Goal: Task Accomplishment & Management: Manage account settings

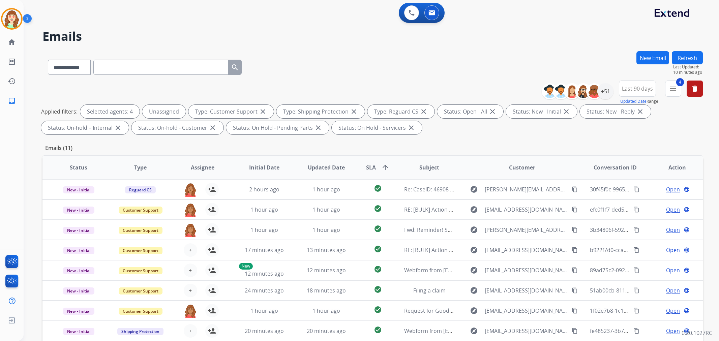
select select "**********"
click at [607, 94] on div "+51" at bounding box center [605, 91] width 16 height 16
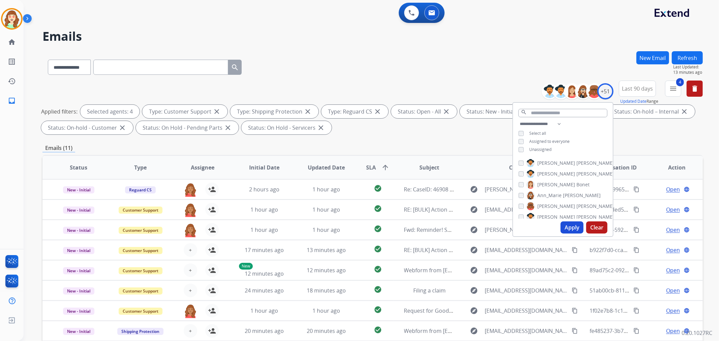
click at [578, 229] on button "Apply" at bounding box center [572, 227] width 23 height 12
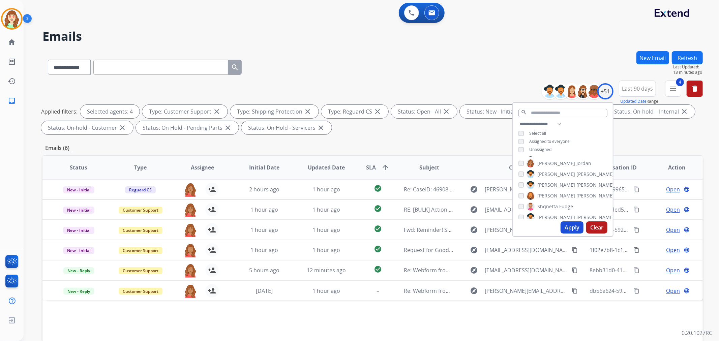
scroll to position [465, 0]
click at [571, 227] on button "Apply" at bounding box center [572, 227] width 23 height 12
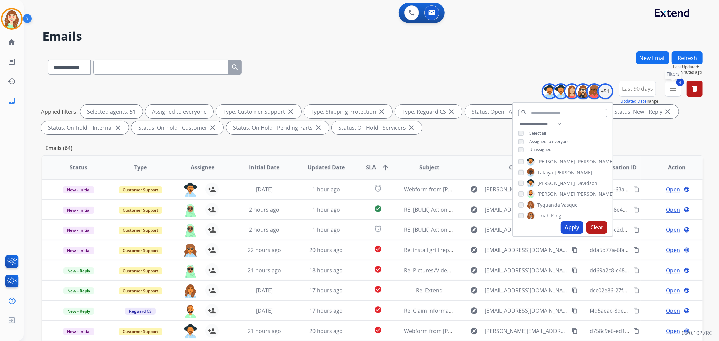
click at [672, 87] on mat-icon "menu" at bounding box center [673, 89] width 8 height 8
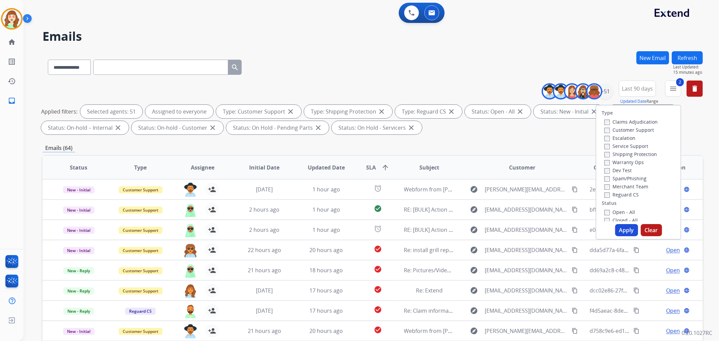
click at [606, 194] on label "Reguard CS" at bounding box center [621, 194] width 34 height 6
click at [624, 231] on button "Apply" at bounding box center [626, 230] width 23 height 12
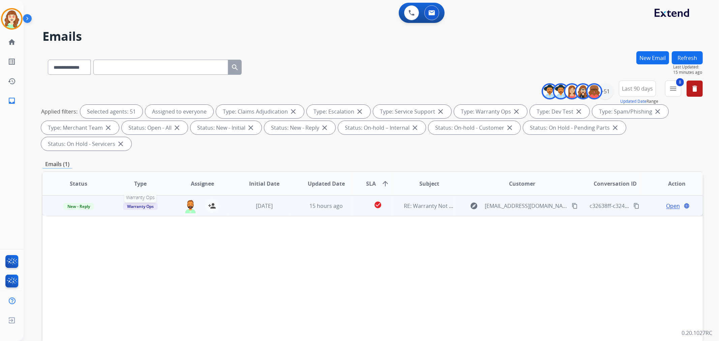
click at [145, 208] on span "Warranty Ops" at bounding box center [140, 206] width 35 height 7
click at [255, 155] on div "**********" at bounding box center [372, 241] width 660 height 381
click at [189, 204] on img at bounding box center [190, 206] width 13 height 14
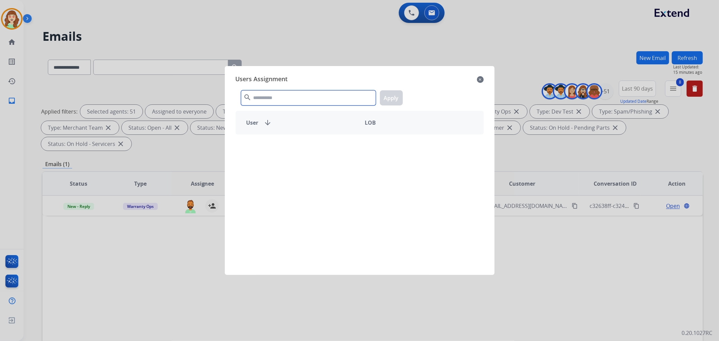
click at [304, 101] on input "text" at bounding box center [308, 97] width 135 height 15
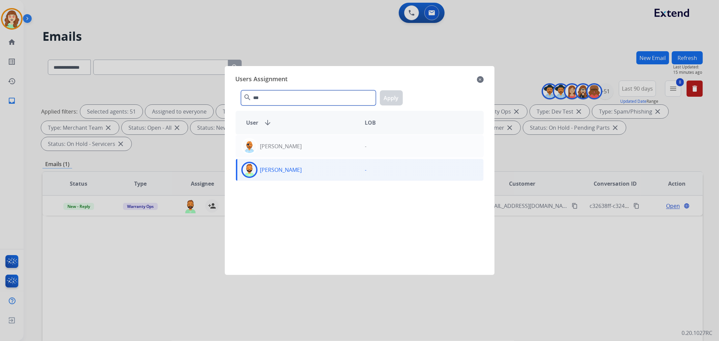
type input "***"
drag, startPoint x: 304, startPoint y: 173, endPoint x: 382, endPoint y: 114, distance: 97.9
click at [305, 171] on div "[PERSON_NAME]" at bounding box center [298, 170] width 124 height 16
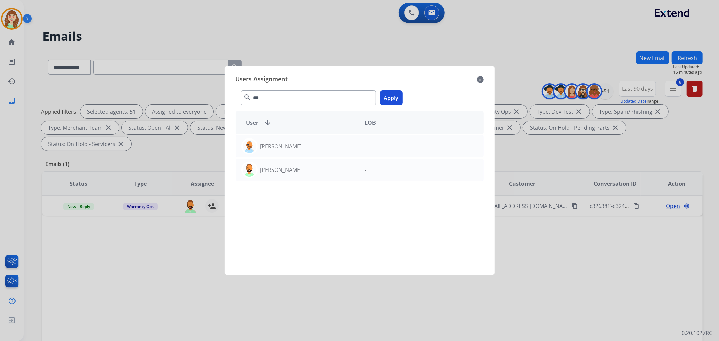
click at [395, 95] on button "Apply" at bounding box center [391, 97] width 23 height 15
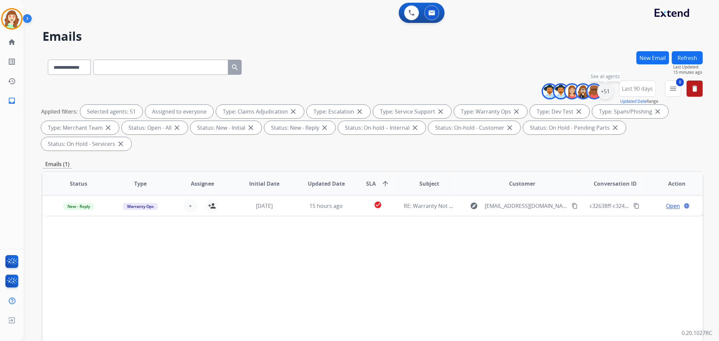
click at [604, 90] on div "+51" at bounding box center [605, 91] width 16 height 16
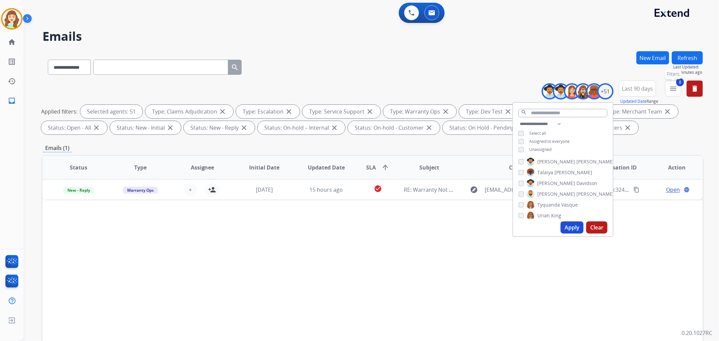
click at [669, 88] on mat-icon "menu" at bounding box center [673, 89] width 8 height 8
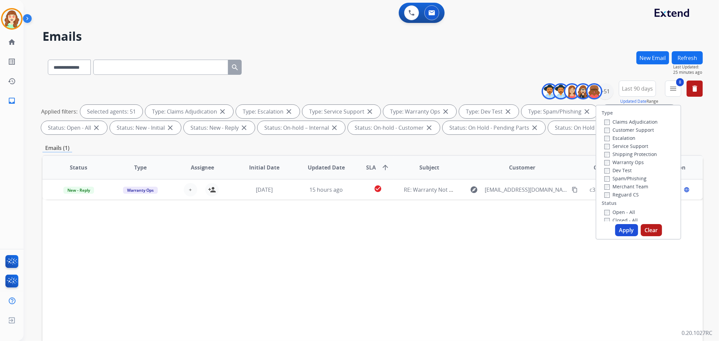
drag, startPoint x: 651, startPoint y: 230, endPoint x: 653, endPoint y: 199, distance: 31.4
click at [652, 230] on button "Clear" at bounding box center [651, 230] width 21 height 12
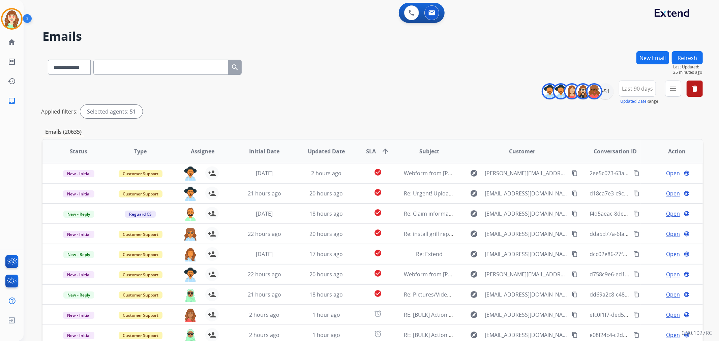
click at [401, 91] on div "**********" at bounding box center [372, 101] width 660 height 40
click at [671, 90] on mat-icon "menu" at bounding box center [673, 89] width 8 height 8
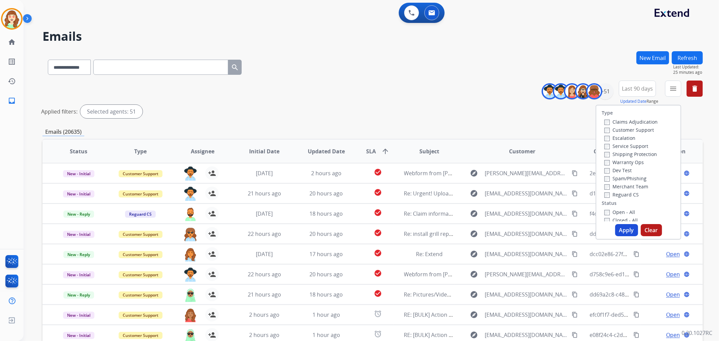
click at [602, 129] on div "Claims Adjudication Customer Support Escalation Service Support Shipping Protec…" at bounding box center [630, 158] width 56 height 81
click at [603, 198] on div "Type Claims Adjudication Customer Support Escalation Service Support Shipping P…" at bounding box center [638, 164] width 84 height 116
click at [626, 229] on button "Apply" at bounding box center [626, 230] width 23 height 12
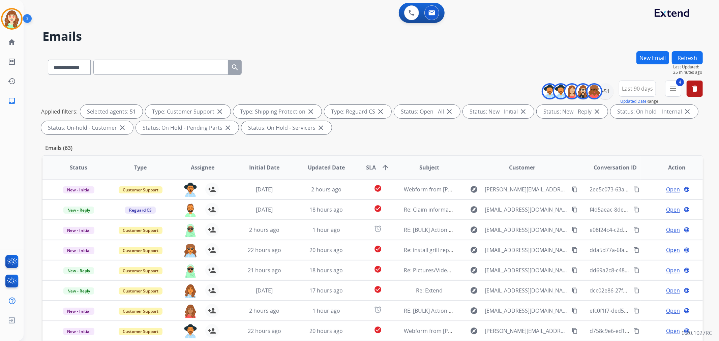
drag, startPoint x: 516, startPoint y: 54, endPoint x: 553, endPoint y: 55, distance: 36.7
click at [516, 55] on div "**********" at bounding box center [372, 65] width 660 height 29
click at [608, 96] on div "+51" at bounding box center [605, 91] width 16 height 16
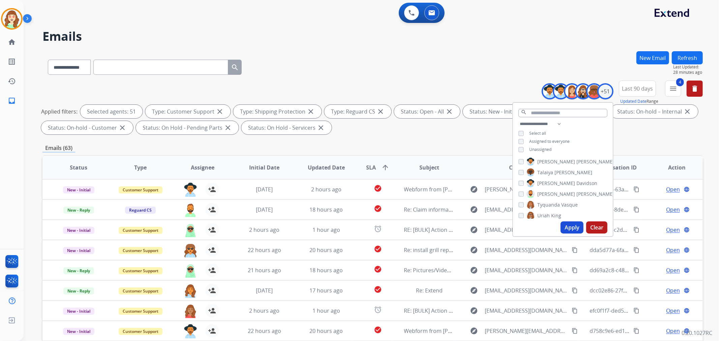
click at [639, 87] on span "Last 90 days" at bounding box center [637, 88] width 31 height 3
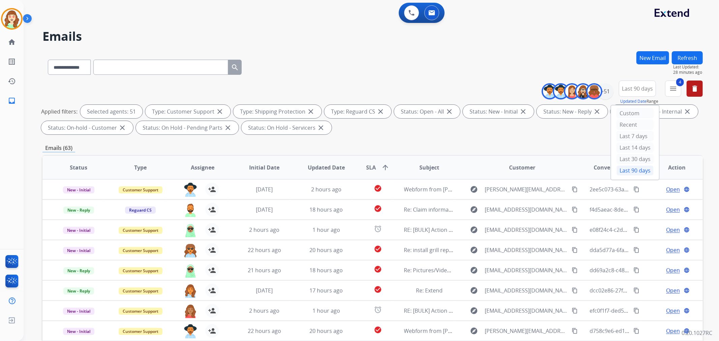
click at [574, 49] on div "**********" at bounding box center [363, 194] width 679 height 341
click at [605, 92] on div "+51" at bounding box center [605, 91] width 16 height 16
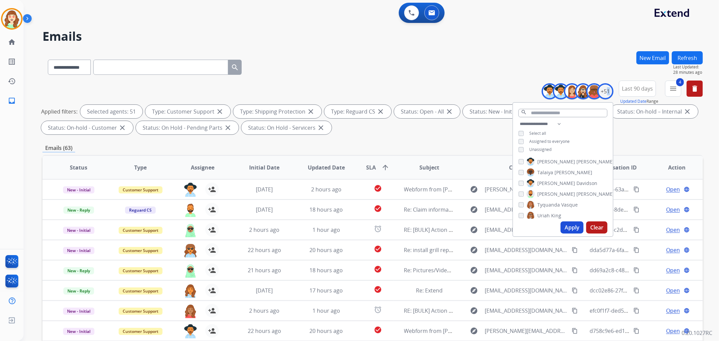
click at [598, 225] on button "Clear" at bounding box center [596, 227] width 21 height 12
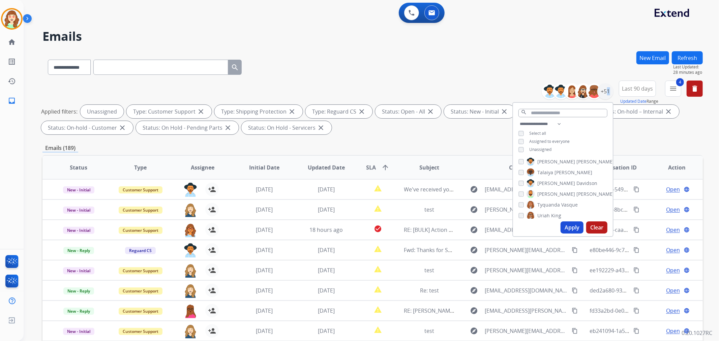
click at [571, 226] on button "Apply" at bounding box center [572, 227] width 23 height 12
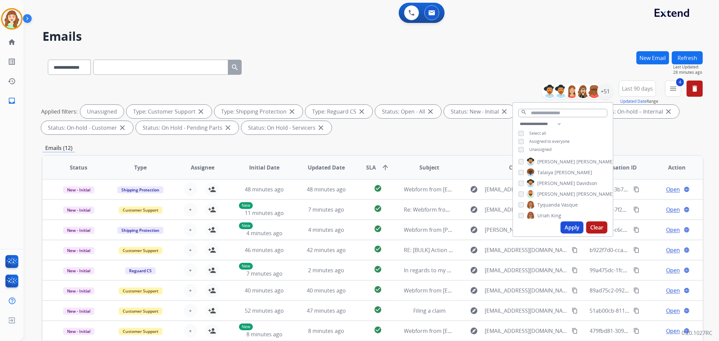
click at [444, 62] on div "**********" at bounding box center [372, 65] width 660 height 29
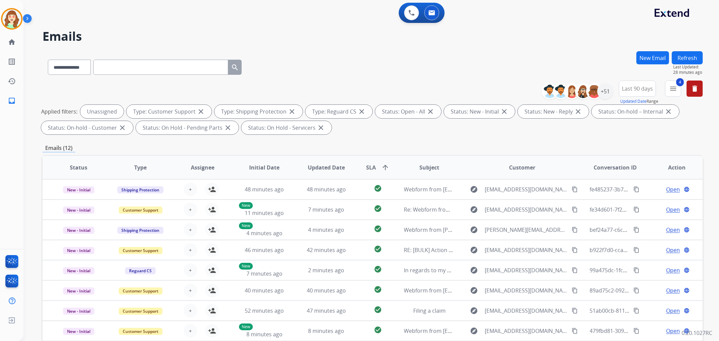
click at [378, 168] on span "SLA arrow_upward" at bounding box center [377, 167] width 23 height 8
click at [608, 86] on div "+51" at bounding box center [605, 91] width 16 height 16
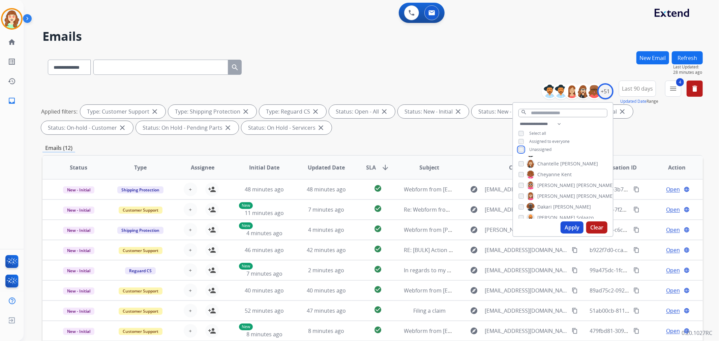
scroll to position [112, 0]
click at [571, 230] on button "Apply" at bounding box center [572, 227] width 23 height 12
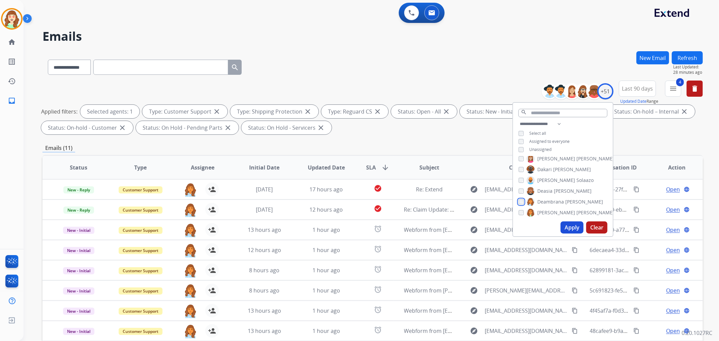
scroll to position [150, 0]
click at [572, 227] on button "Apply" at bounding box center [572, 227] width 23 height 12
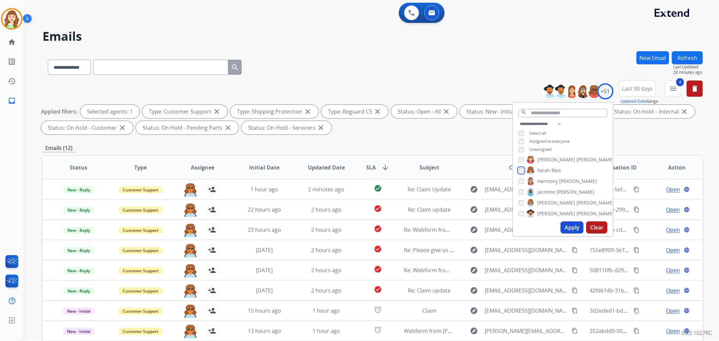
scroll to position [187, 0]
click at [572, 230] on button "Apply" at bounding box center [572, 227] width 23 height 12
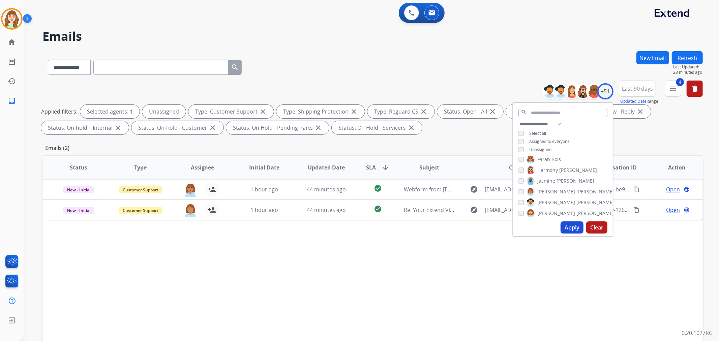
click at [568, 227] on button "Apply" at bounding box center [572, 227] width 23 height 12
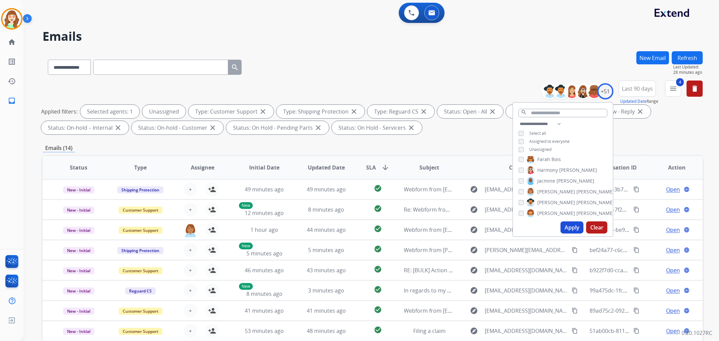
scroll to position [0, 0]
click at [190, 187] on span "+" at bounding box center [190, 189] width 3 height 8
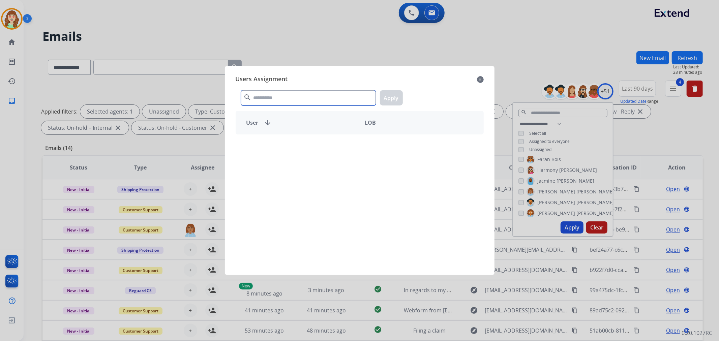
click at [307, 100] on input "text" at bounding box center [308, 97] width 135 height 15
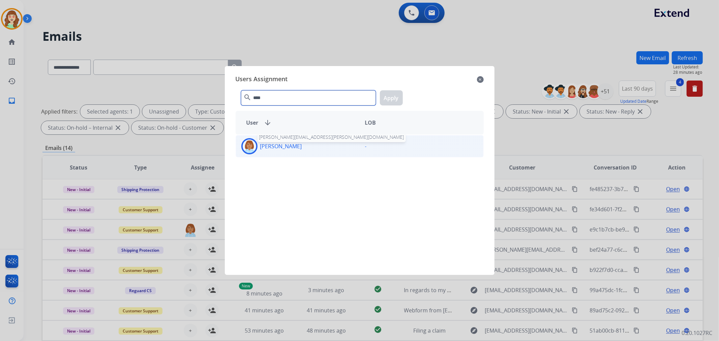
type input "****"
click at [302, 148] on p "[PERSON_NAME]" at bounding box center [281, 146] width 42 height 8
click at [396, 89] on div "**** search Apply" at bounding box center [360, 96] width 248 height 23
click at [384, 97] on button "Apply" at bounding box center [391, 97] width 23 height 15
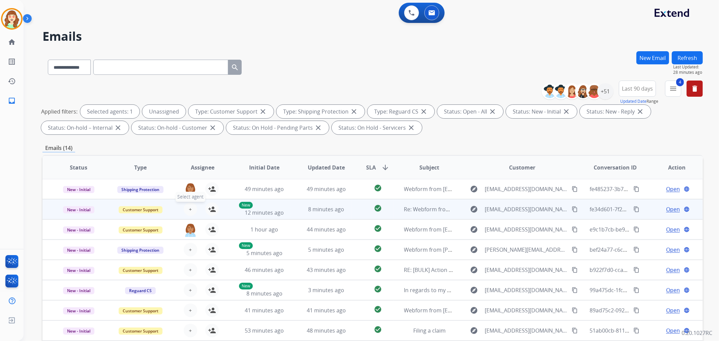
click at [189, 209] on span "+" at bounding box center [190, 209] width 3 height 8
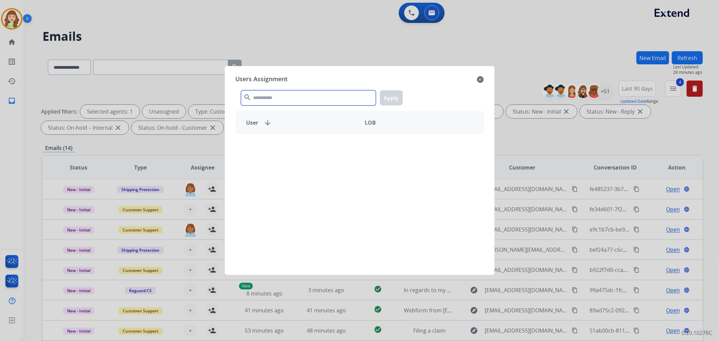
click at [270, 99] on input "text" at bounding box center [308, 97] width 135 height 15
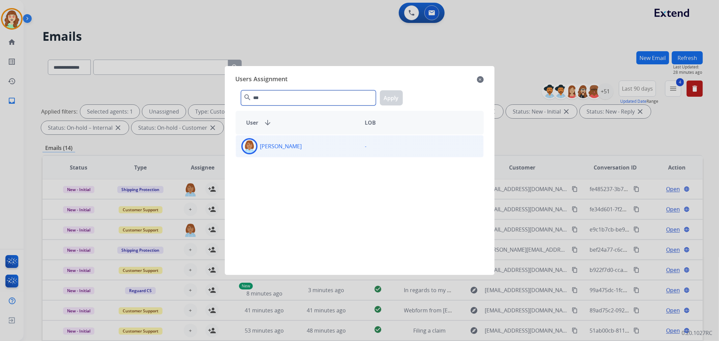
type input "***"
click at [282, 149] on p "[PERSON_NAME]" at bounding box center [281, 146] width 42 height 8
click at [395, 95] on button "Apply" at bounding box center [391, 97] width 23 height 15
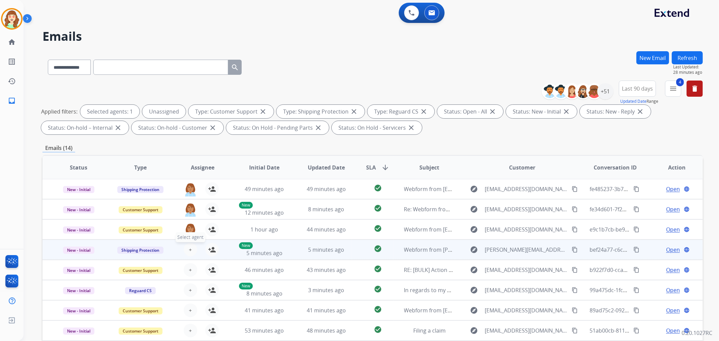
click at [189, 251] on span "+" at bounding box center [190, 250] width 3 height 8
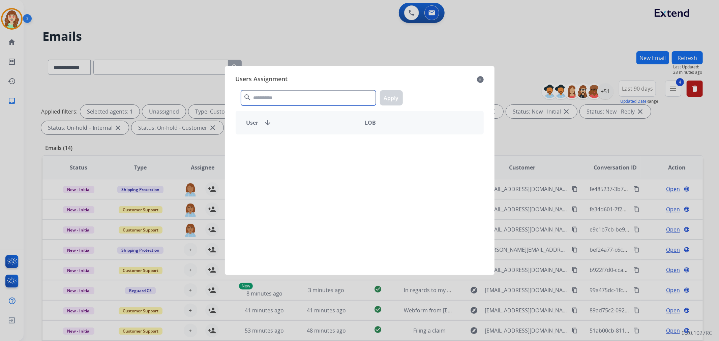
click at [281, 99] on input "text" at bounding box center [308, 97] width 135 height 15
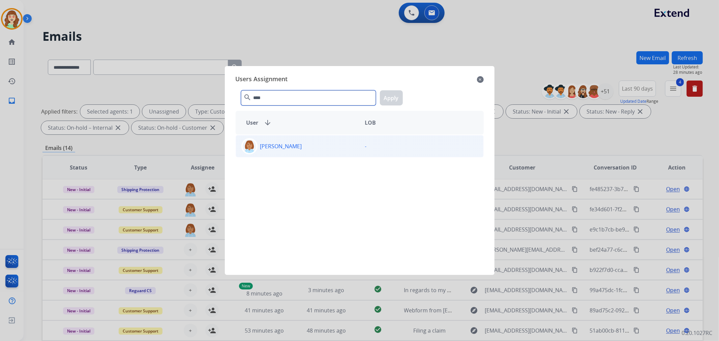
type input "****"
click at [317, 154] on div "[PERSON_NAME] -" at bounding box center [360, 146] width 248 height 22
click at [392, 99] on button "Apply" at bounding box center [391, 97] width 23 height 15
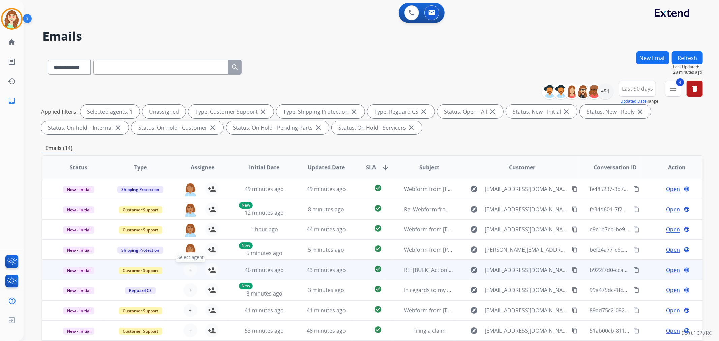
click at [189, 267] on span "+" at bounding box center [190, 270] width 3 height 8
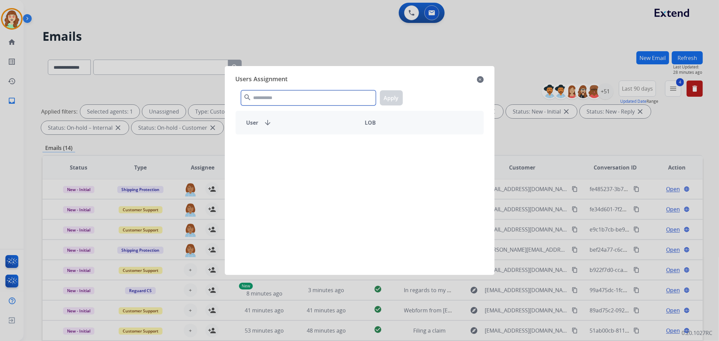
click at [299, 101] on input "text" at bounding box center [308, 97] width 135 height 15
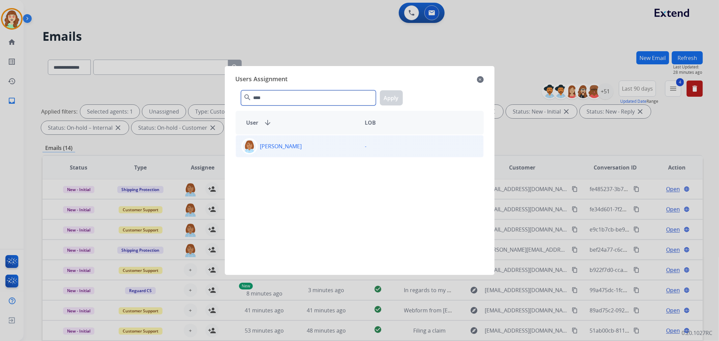
type input "****"
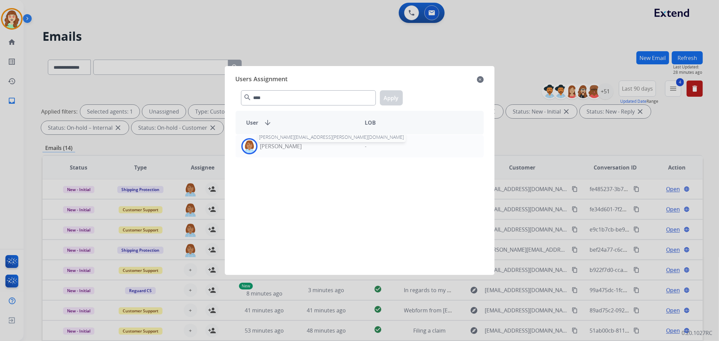
drag, startPoint x: 290, startPoint y: 144, endPoint x: 393, endPoint y: 100, distance: 111.5
click at [290, 144] on p "[PERSON_NAME]" at bounding box center [281, 146] width 42 height 8
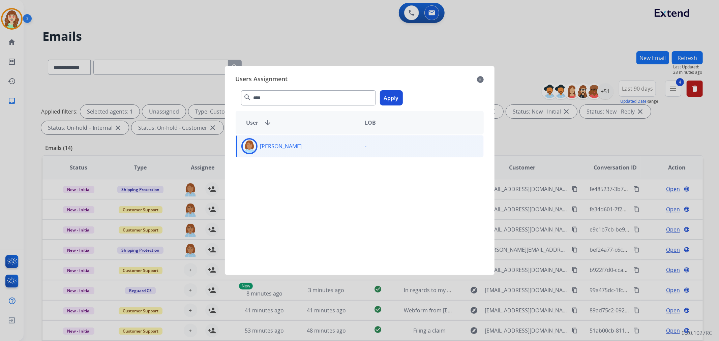
click at [393, 100] on button "Apply" at bounding box center [391, 97] width 23 height 15
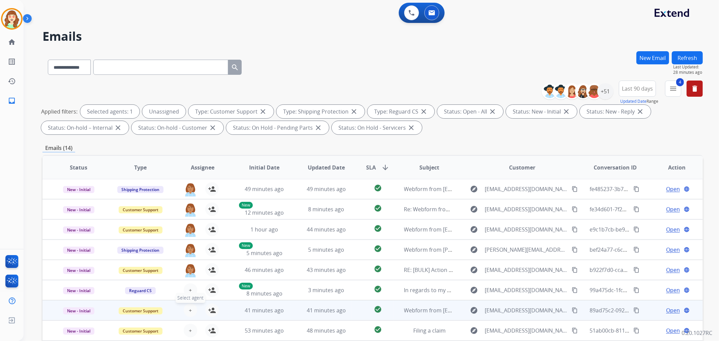
click at [189, 309] on span "+" at bounding box center [190, 310] width 3 height 8
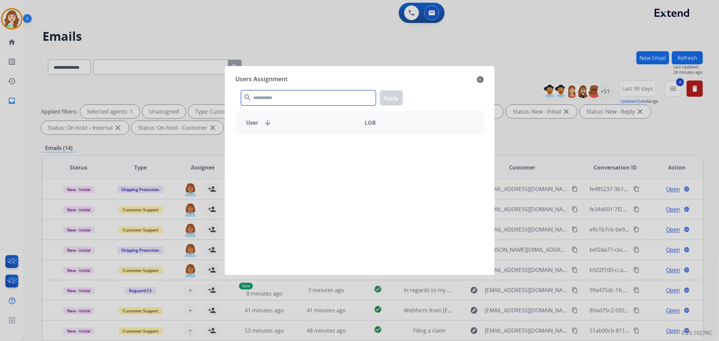
click at [272, 97] on input "text" at bounding box center [308, 97] width 135 height 15
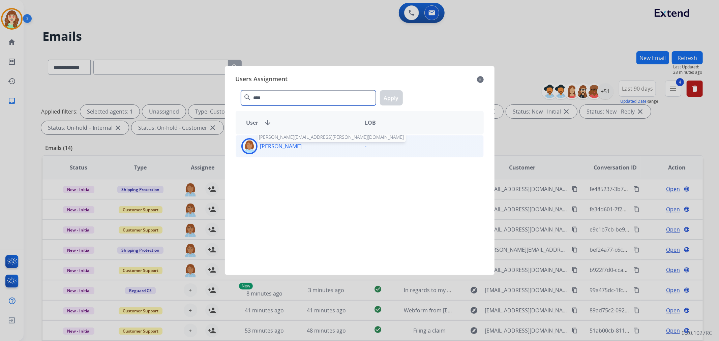
type input "****"
click at [293, 152] on div "[PERSON_NAME] [PERSON_NAME][EMAIL_ADDRESS][PERSON_NAME][DOMAIN_NAME]" at bounding box center [298, 146] width 124 height 16
click at [390, 99] on button "Apply" at bounding box center [391, 97] width 23 height 15
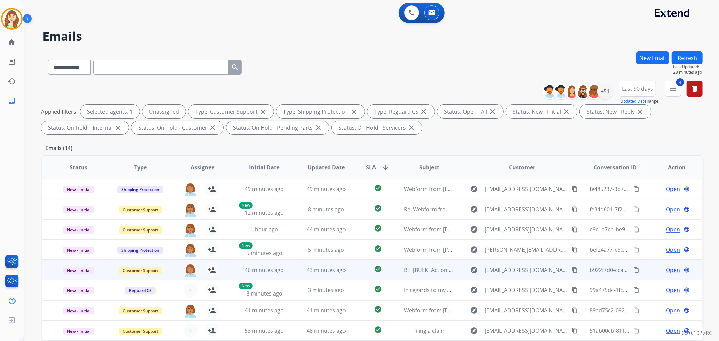
scroll to position [75, 0]
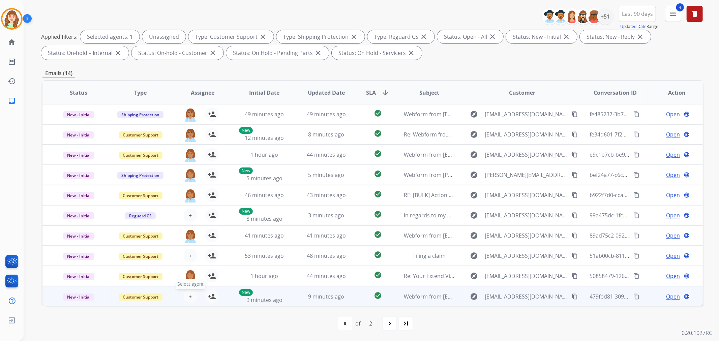
click at [189, 296] on span "+" at bounding box center [190, 297] width 3 height 8
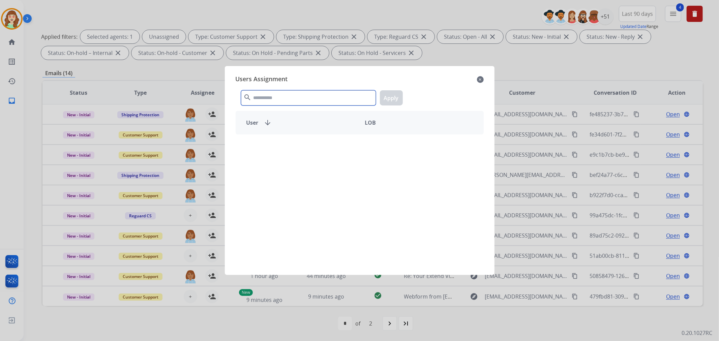
click at [290, 98] on input "text" at bounding box center [308, 97] width 135 height 15
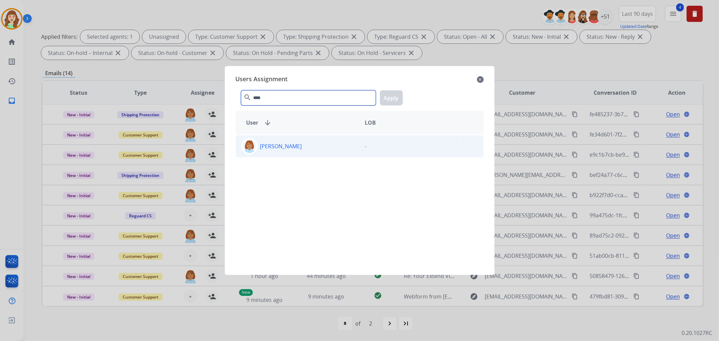
type input "****"
click at [316, 142] on div "[PERSON_NAME]" at bounding box center [298, 146] width 124 height 16
click at [390, 97] on button "Apply" at bounding box center [391, 97] width 23 height 15
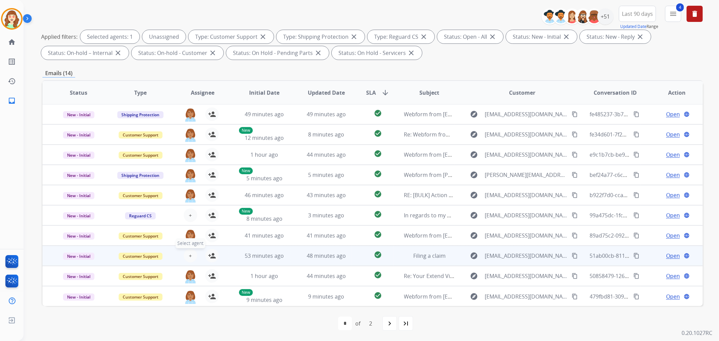
click at [189, 254] on span "+" at bounding box center [190, 256] width 3 height 8
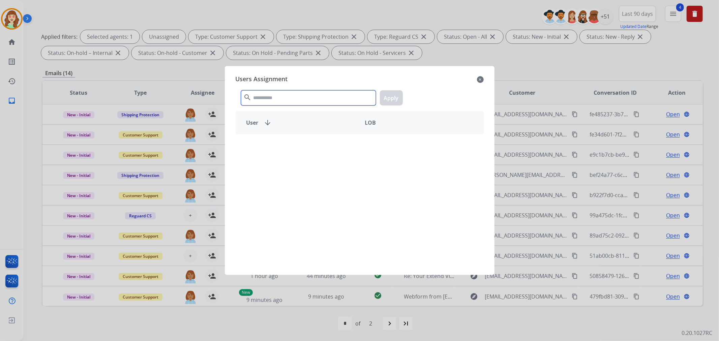
drag, startPoint x: 312, startPoint y: 97, endPoint x: 306, endPoint y: 93, distance: 7.5
click at [311, 97] on input "text" at bounding box center [308, 97] width 135 height 15
type input "****"
click at [302, 145] on p "[PERSON_NAME]" at bounding box center [281, 146] width 42 height 8
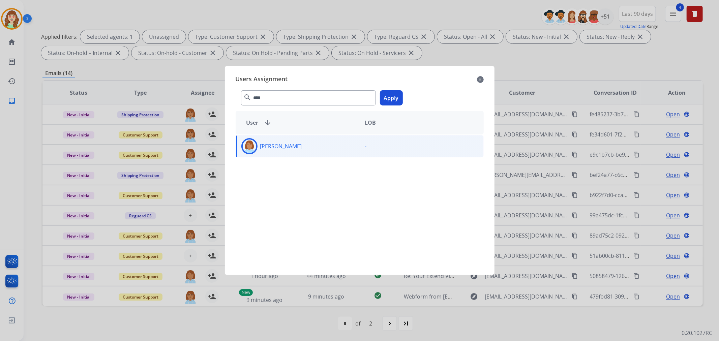
click at [392, 99] on button "Apply" at bounding box center [391, 97] width 23 height 15
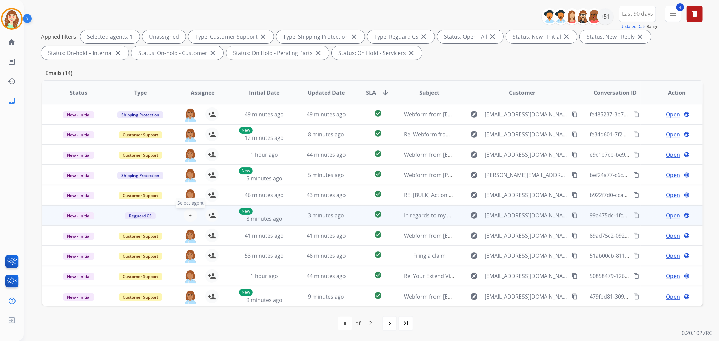
click at [189, 217] on span "+" at bounding box center [190, 215] width 3 height 8
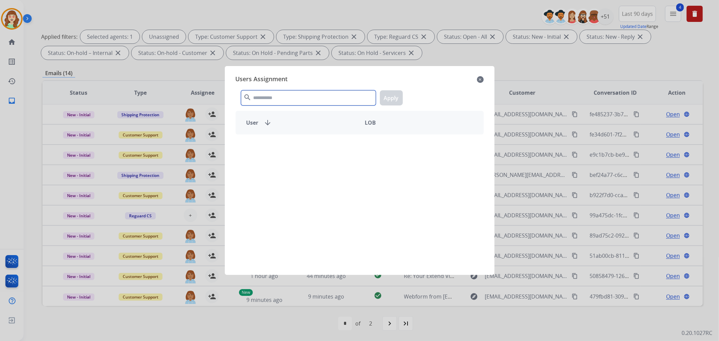
drag, startPoint x: 276, startPoint y: 96, endPoint x: 250, endPoint y: 72, distance: 35.8
click at [276, 96] on input "text" at bounding box center [308, 97] width 135 height 15
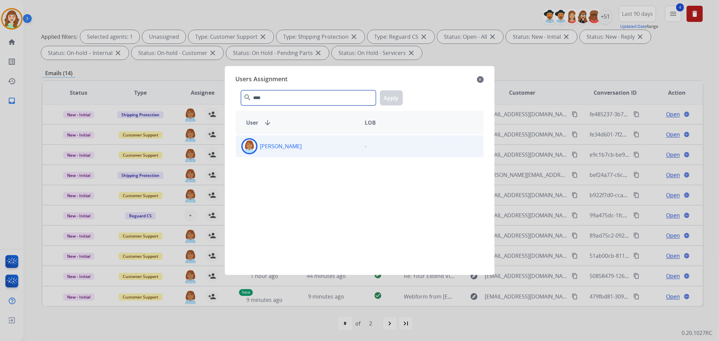
type input "****"
click at [325, 148] on div "[PERSON_NAME]" at bounding box center [298, 146] width 124 height 16
click at [406, 94] on div "**** search Apply" at bounding box center [360, 96] width 248 height 23
click at [389, 99] on button "Apply" at bounding box center [391, 97] width 23 height 15
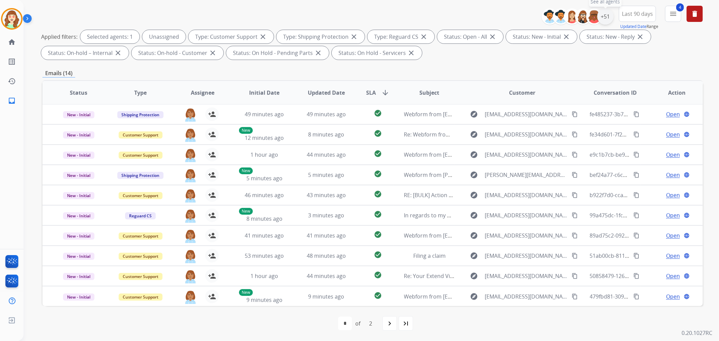
click at [607, 16] on div "+51" at bounding box center [605, 16] width 16 height 16
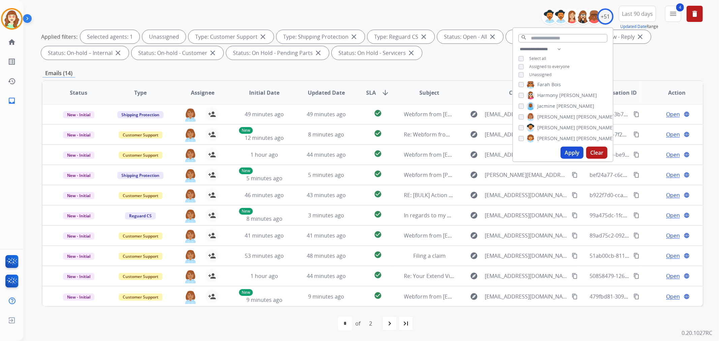
click at [524, 113] on div "[PERSON_NAME]" at bounding box center [566, 117] width 96 height 8
click at [519, 104] on div "[PERSON_NAME] [PERSON_NAME] [PERSON_NAME] [PERSON_NAME] [PERSON_NAME] [PERSON_N…" at bounding box center [563, 113] width 100 height 62
click at [574, 150] on button "Apply" at bounding box center [572, 153] width 23 height 12
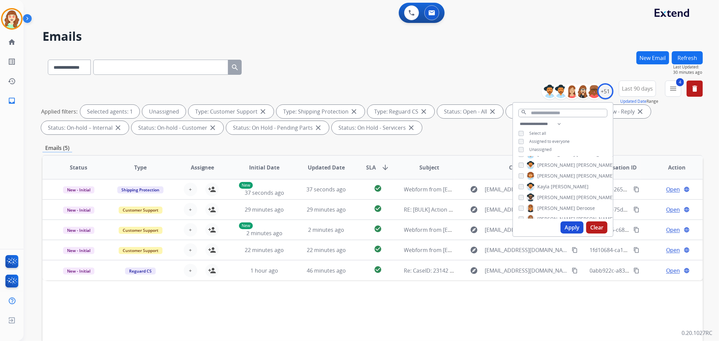
scroll to position [0, 0]
click at [191, 185] on button "+ Select agent" at bounding box center [190, 189] width 13 height 13
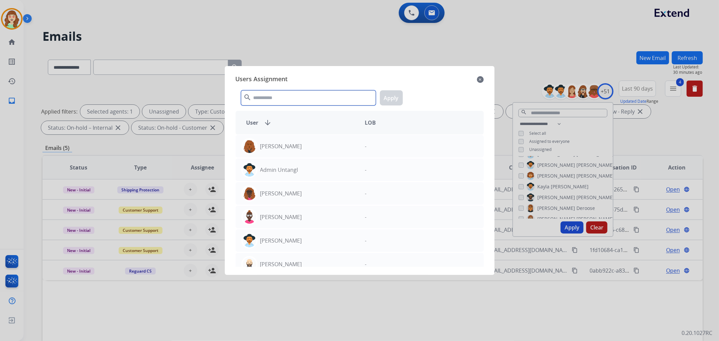
click at [302, 100] on input "text" at bounding box center [308, 97] width 135 height 15
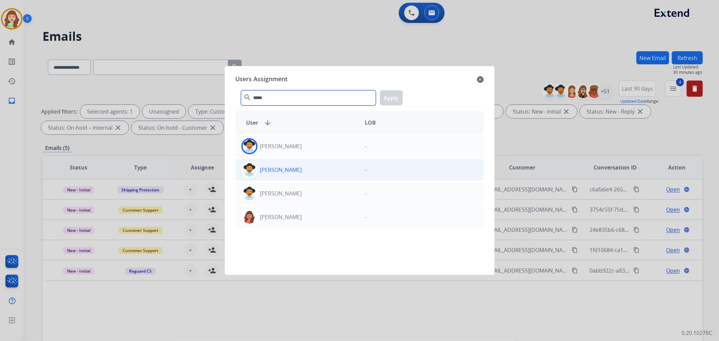
type input "*****"
click at [301, 167] on div "[PERSON_NAME]" at bounding box center [298, 170] width 124 height 16
click at [392, 94] on button "Apply" at bounding box center [391, 97] width 23 height 15
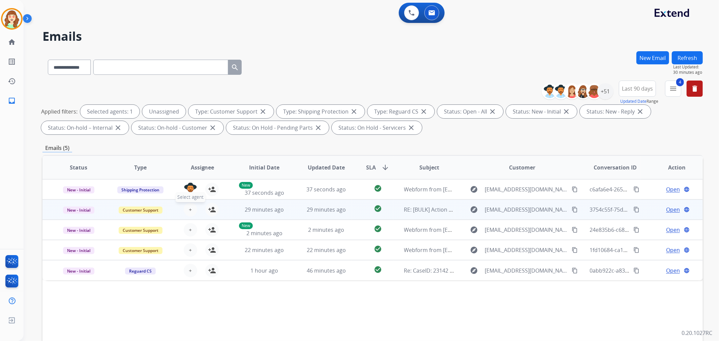
click at [190, 209] on button "+ Select agent" at bounding box center [190, 209] width 13 height 13
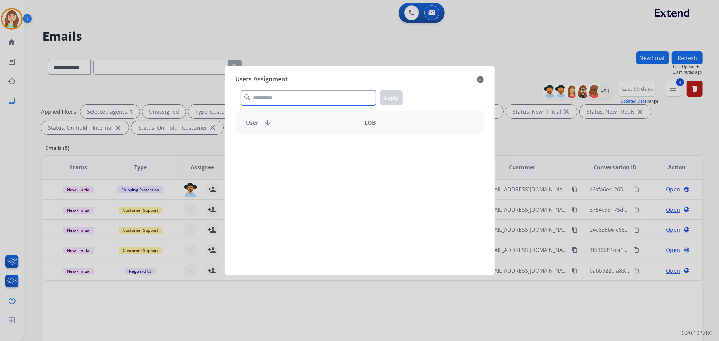
click at [295, 99] on input "text" at bounding box center [308, 97] width 135 height 15
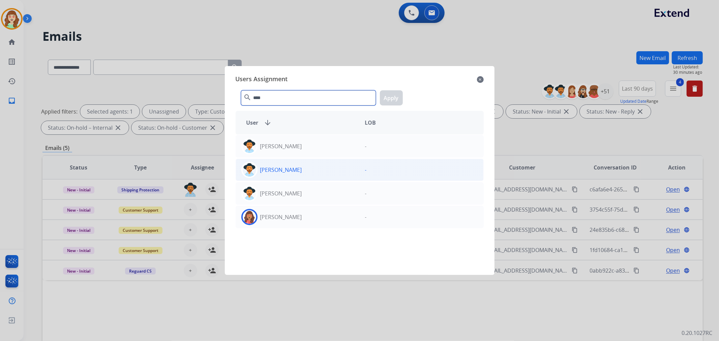
type input "****"
click at [323, 168] on div "[PERSON_NAME]" at bounding box center [298, 170] width 124 height 16
click at [386, 100] on button "Apply" at bounding box center [391, 97] width 23 height 15
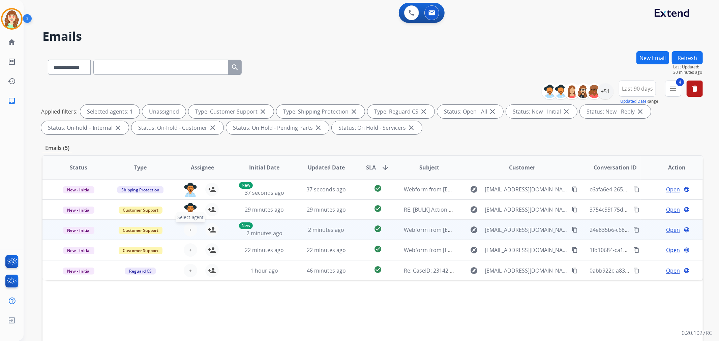
click at [189, 233] on span "+" at bounding box center [190, 230] width 3 height 8
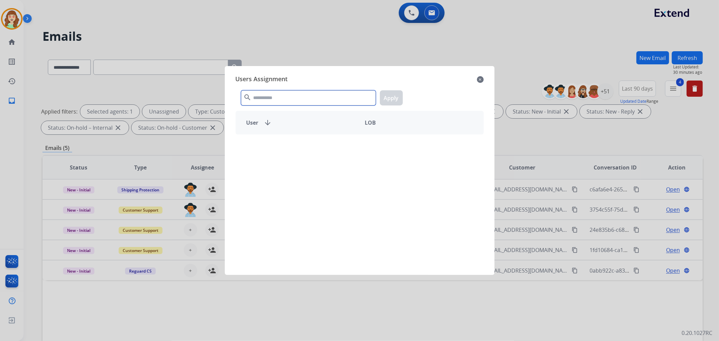
click at [294, 96] on input "text" at bounding box center [308, 97] width 135 height 15
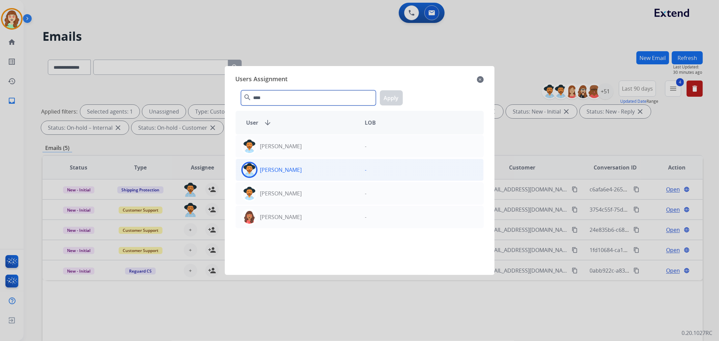
type input "****"
click at [321, 175] on div "[PERSON_NAME]" at bounding box center [298, 170] width 124 height 16
click at [388, 100] on button "Apply" at bounding box center [391, 97] width 23 height 15
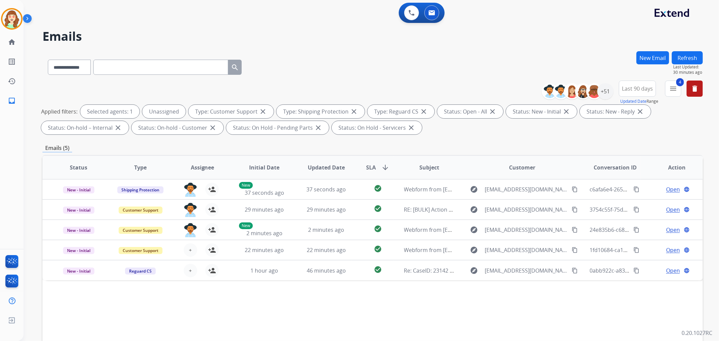
click at [187, 254] on button "+ Select agent" at bounding box center [190, 249] width 13 height 13
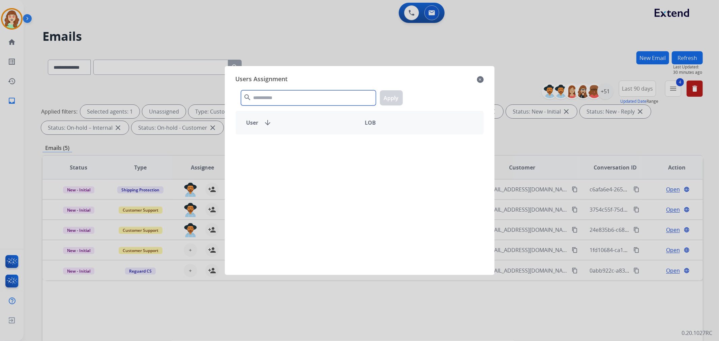
click at [287, 100] on input "text" at bounding box center [308, 97] width 135 height 15
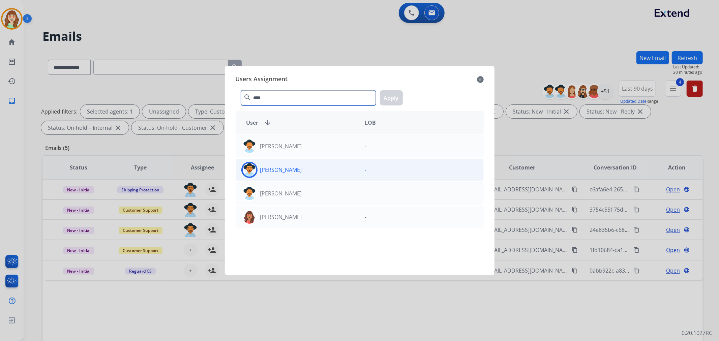
type input "****"
click at [302, 171] on div "[PERSON_NAME]" at bounding box center [298, 170] width 124 height 16
click at [390, 100] on button "Apply" at bounding box center [391, 97] width 23 height 15
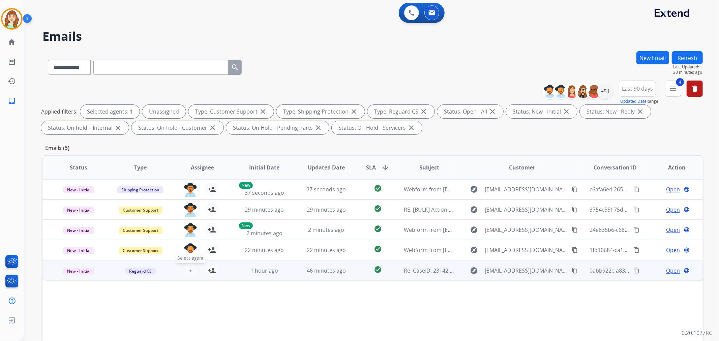
click at [191, 271] on button "+ Select agent" at bounding box center [190, 270] width 13 height 13
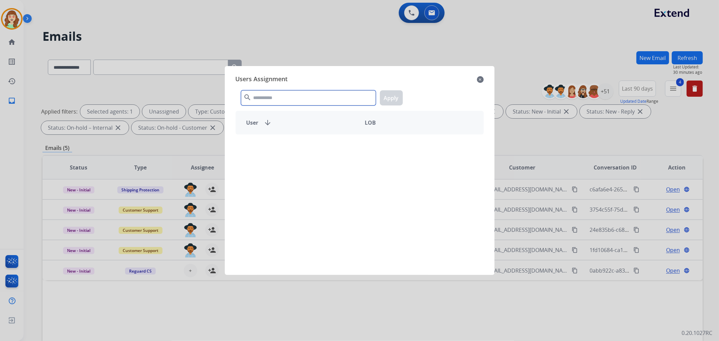
click at [317, 98] on input "text" at bounding box center [308, 97] width 135 height 15
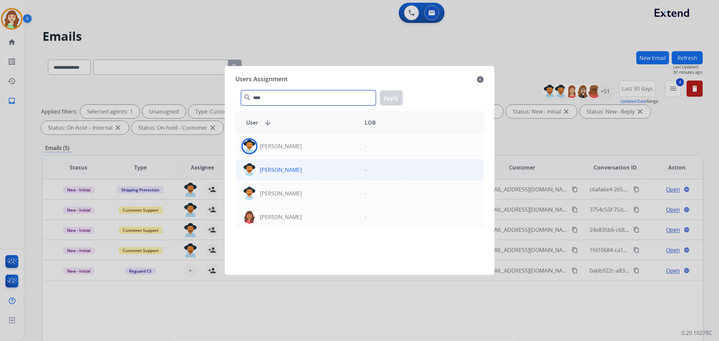
type input "****"
click at [301, 170] on div "[PERSON_NAME]" at bounding box center [298, 170] width 124 height 16
click at [393, 99] on button "Apply" at bounding box center [391, 97] width 23 height 15
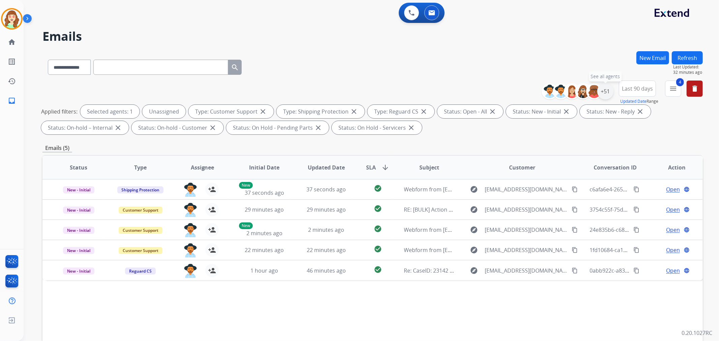
click at [603, 92] on div "+51" at bounding box center [605, 91] width 16 height 16
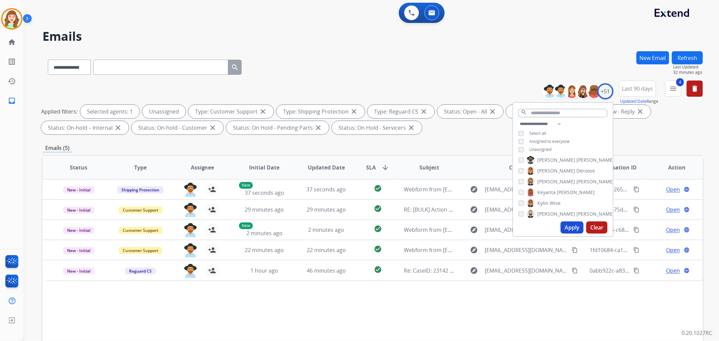
scroll to position [299, 0]
click at [522, 176] on div "[PERSON_NAME]" at bounding box center [566, 177] width 96 height 8
click at [573, 228] on button "Apply" at bounding box center [572, 227] width 23 height 12
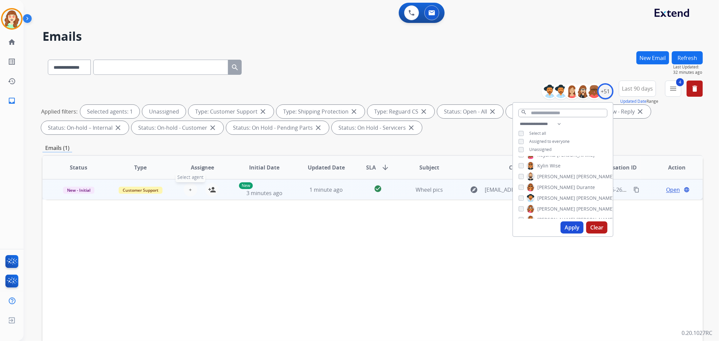
click at [190, 189] on span "+" at bounding box center [190, 190] width 3 height 8
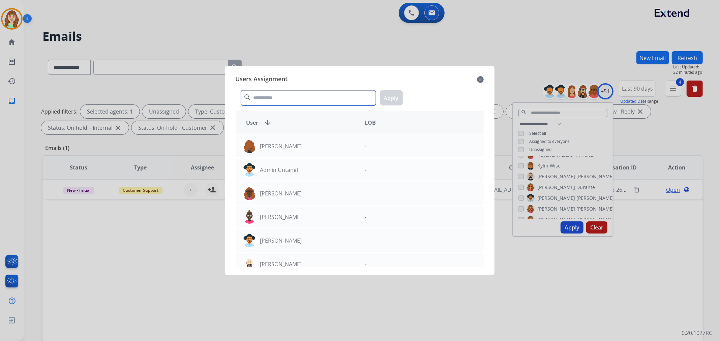
click at [290, 99] on input "text" at bounding box center [308, 97] width 135 height 15
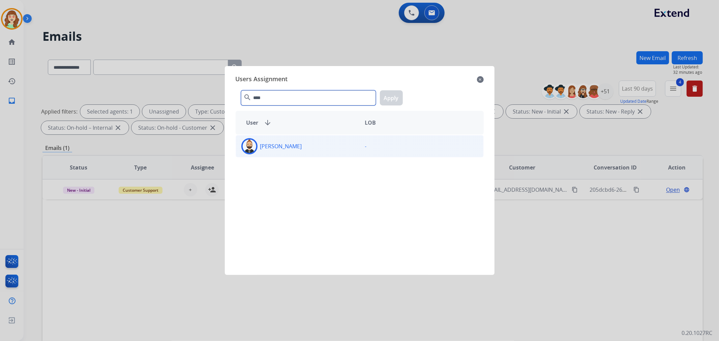
type input "****"
drag, startPoint x: 305, startPoint y: 148, endPoint x: 386, endPoint y: 102, distance: 93.3
click at [308, 146] on div "[PERSON_NAME]" at bounding box center [298, 146] width 124 height 16
click at [391, 98] on button "Apply" at bounding box center [391, 97] width 23 height 15
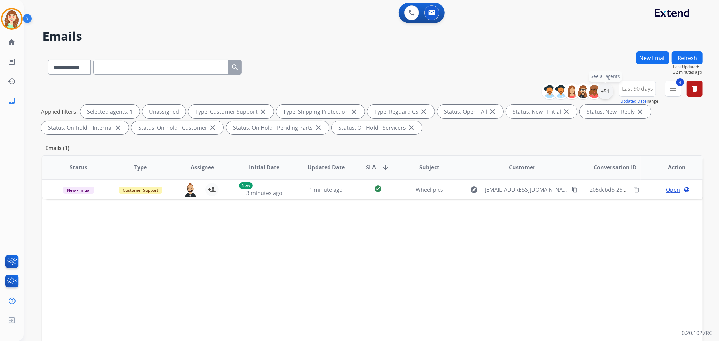
click at [605, 93] on div "+51" at bounding box center [605, 91] width 16 height 16
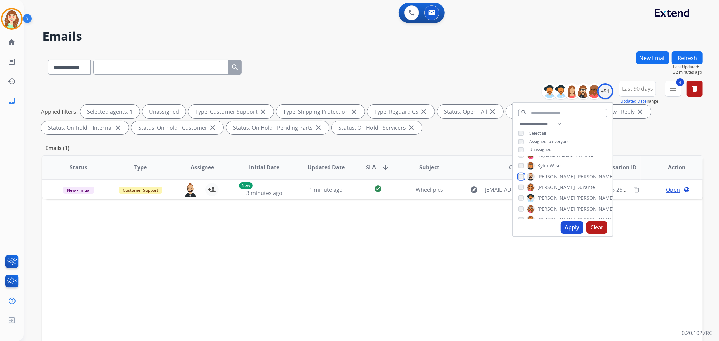
scroll to position [337, 0]
click at [568, 224] on button "Apply" at bounding box center [572, 227] width 23 height 12
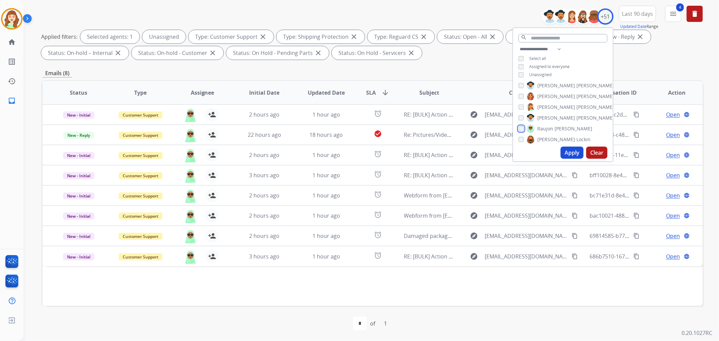
scroll to position [375, 0]
click at [574, 152] on button "Apply" at bounding box center [572, 153] width 23 height 12
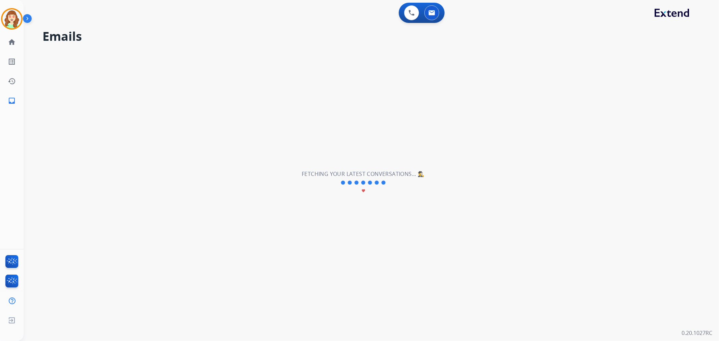
scroll to position [0, 0]
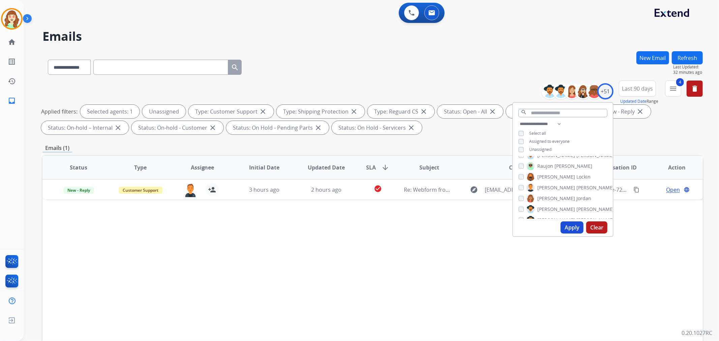
click at [568, 228] on button "Apply" at bounding box center [572, 227] width 23 height 12
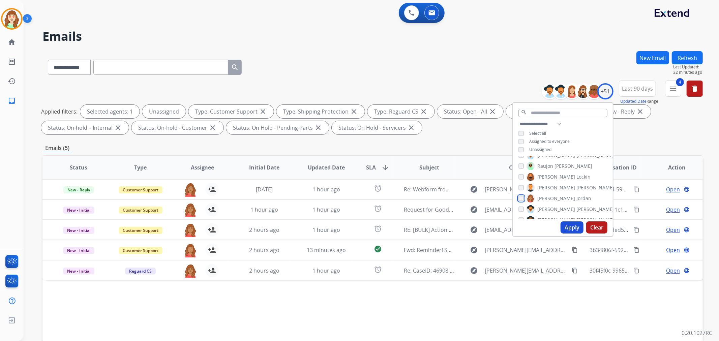
scroll to position [412, 0]
click at [570, 227] on button "Apply" at bounding box center [572, 227] width 23 height 12
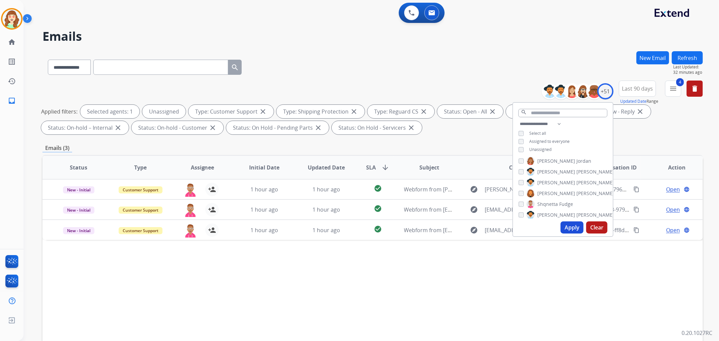
click at [568, 228] on button "Apply" at bounding box center [572, 227] width 23 height 12
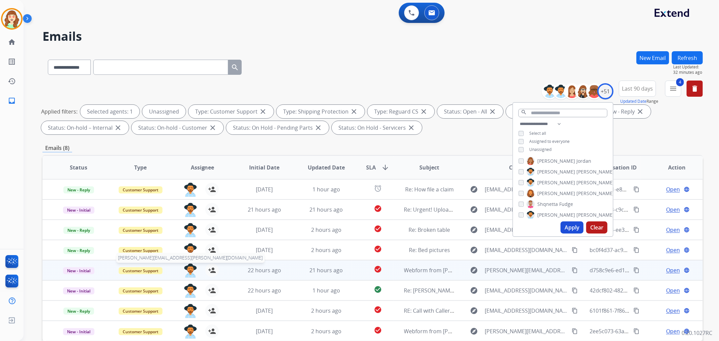
click at [189, 268] on img at bounding box center [190, 271] width 13 height 14
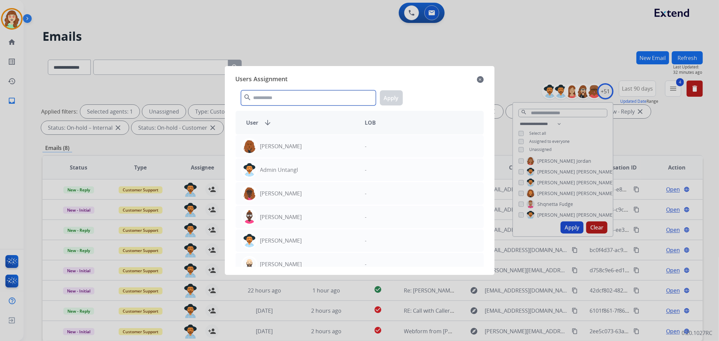
click at [304, 96] on input "text" at bounding box center [308, 97] width 135 height 15
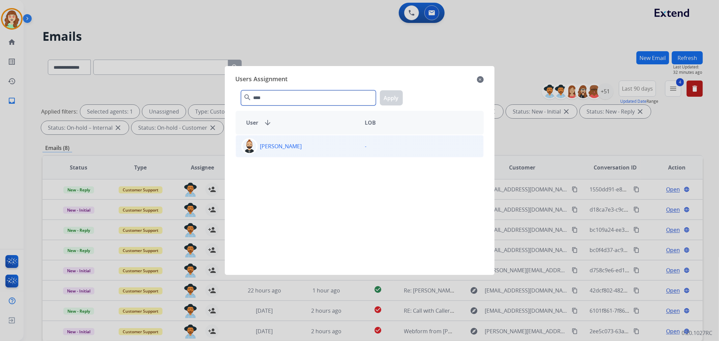
type input "****"
click at [341, 148] on div "[PERSON_NAME]" at bounding box center [298, 146] width 124 height 16
click at [389, 92] on button "Apply" at bounding box center [391, 97] width 23 height 15
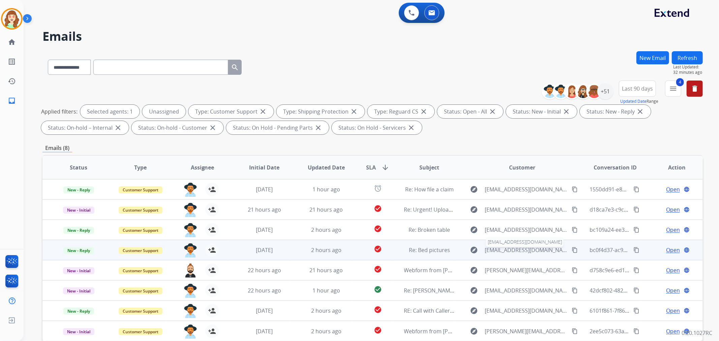
scroll to position [75, 0]
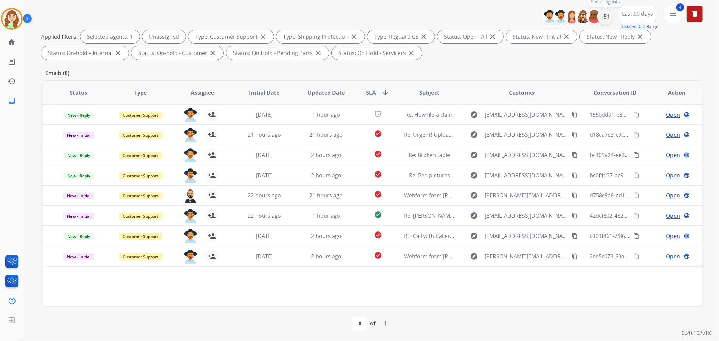
click at [604, 18] on div "+51" at bounding box center [605, 16] width 16 height 16
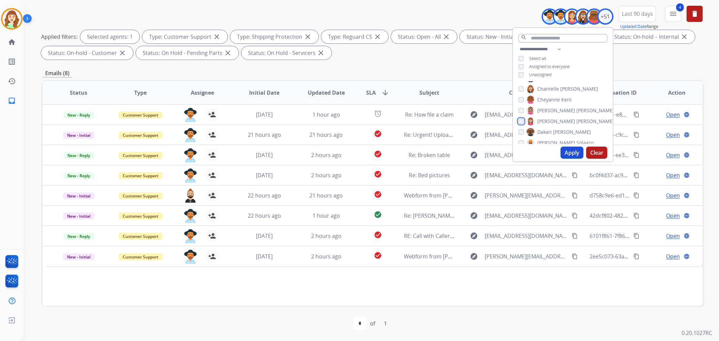
scroll to position [112, 0]
click at [523, 115] on div "[PERSON_NAME]" at bounding box center [554, 116] width 73 height 8
click at [523, 132] on div "[PERSON_NAME]" at bounding box center [556, 133] width 77 height 8
click at [522, 138] on div "[PERSON_NAME] [PERSON_NAME] [PERSON_NAME] [PERSON_NAME] [PERSON_NAME] [PERSON_N…" at bounding box center [563, 113] width 100 height 62
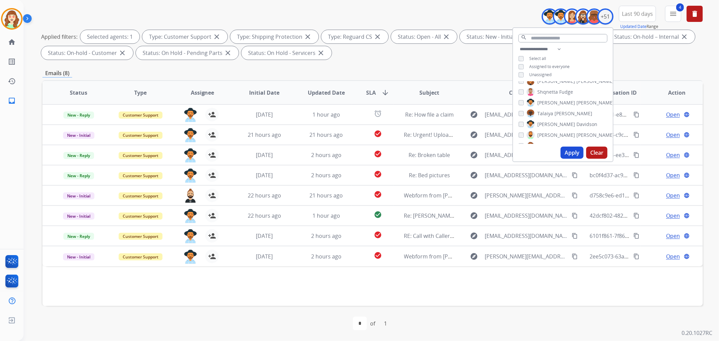
scroll to position [487, 0]
click at [572, 150] on button "Apply" at bounding box center [572, 153] width 23 height 12
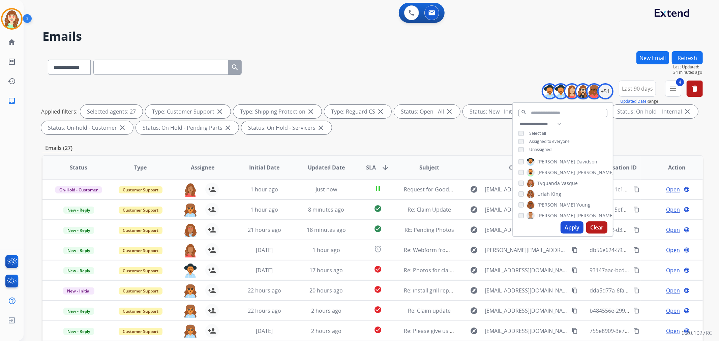
click at [569, 228] on button "Apply" at bounding box center [572, 227] width 23 height 12
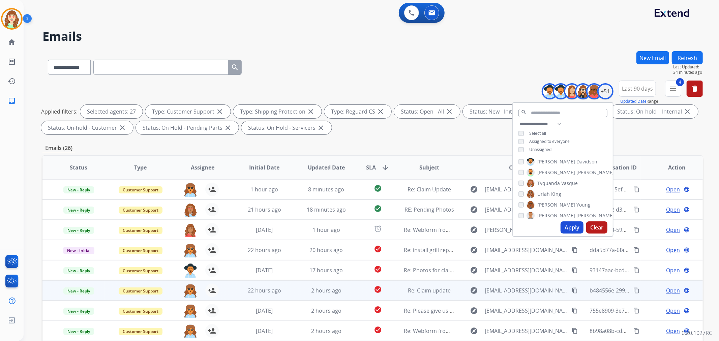
scroll to position [75, 0]
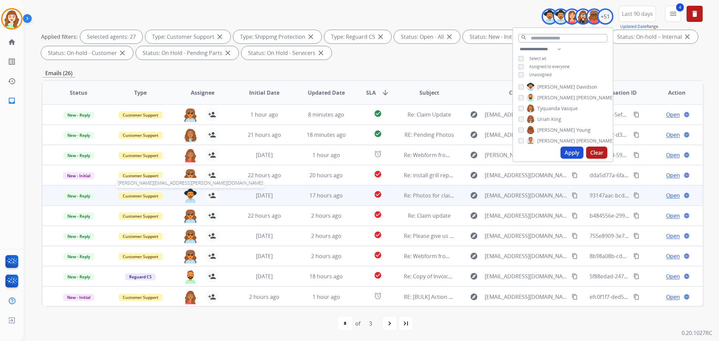
click at [190, 193] on img at bounding box center [190, 196] width 13 height 14
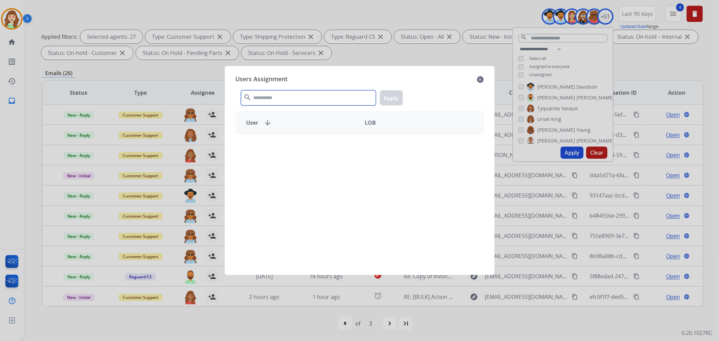
click at [289, 95] on input "text" at bounding box center [308, 97] width 135 height 15
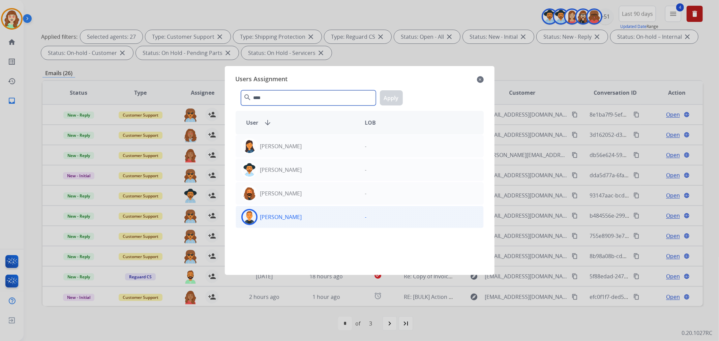
type input "****"
drag, startPoint x: 305, startPoint y: 218, endPoint x: 383, endPoint y: 115, distance: 129.4
click at [305, 217] on div "[PERSON_NAME]" at bounding box center [298, 217] width 124 height 16
drag, startPoint x: 395, startPoint y: 94, endPoint x: 389, endPoint y: 94, distance: 6.1
click at [395, 94] on button "Apply" at bounding box center [391, 97] width 23 height 15
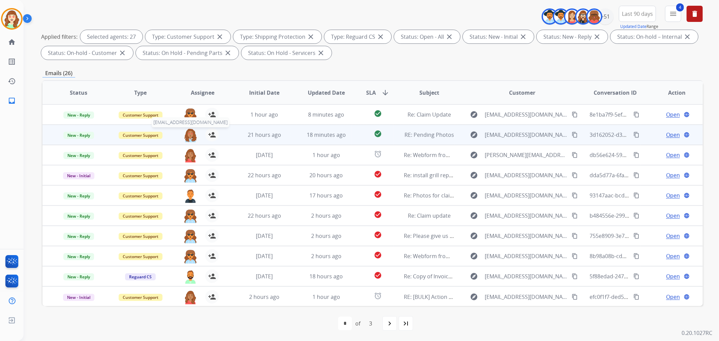
click at [188, 132] on img at bounding box center [190, 135] width 13 height 14
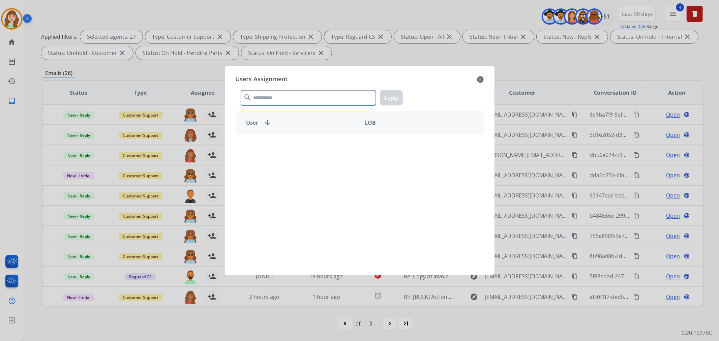
click at [283, 100] on input "text" at bounding box center [308, 97] width 135 height 15
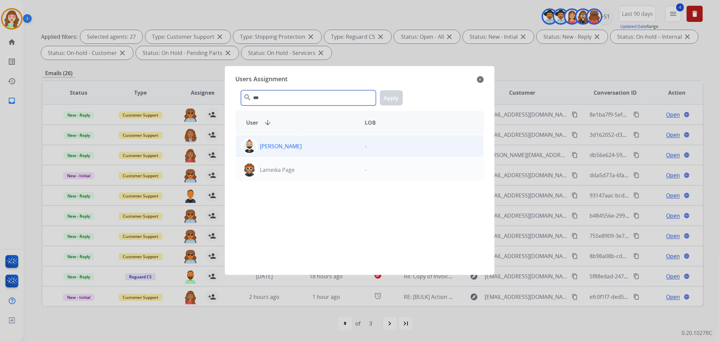
type input "***"
click at [287, 149] on p "[PERSON_NAME]" at bounding box center [281, 146] width 42 height 8
click at [399, 93] on button "Apply" at bounding box center [391, 97] width 23 height 15
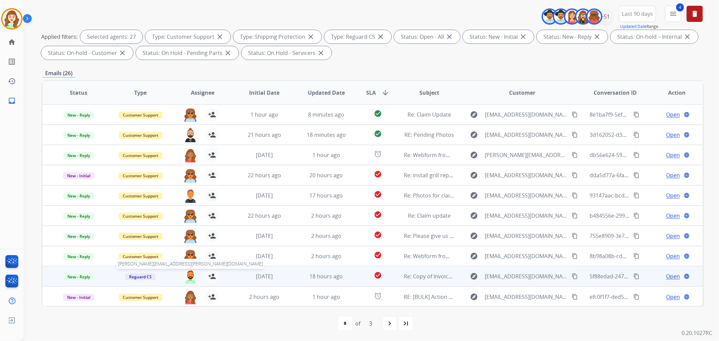
click at [188, 275] on img at bounding box center [190, 277] width 13 height 14
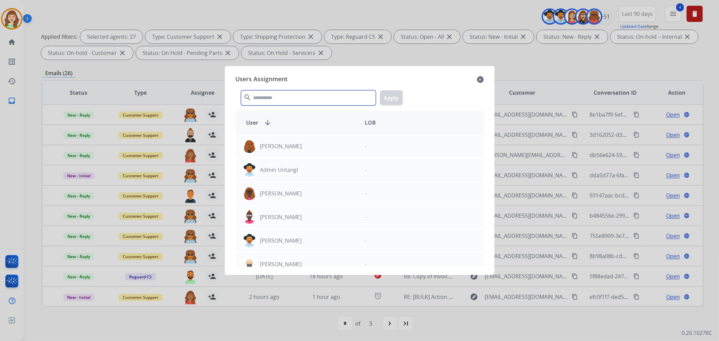
click at [285, 99] on input "text" at bounding box center [308, 97] width 135 height 15
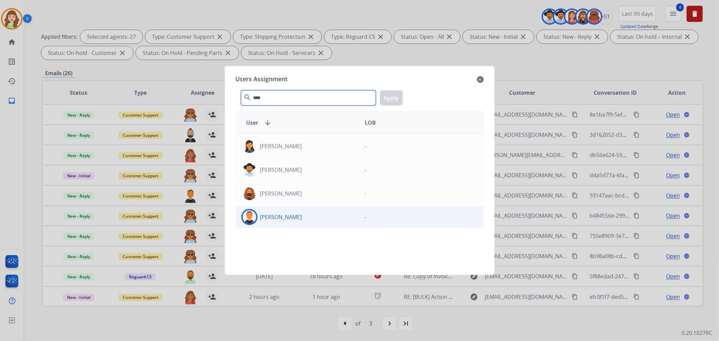
type input "****"
click at [308, 222] on div "[PERSON_NAME]" at bounding box center [298, 217] width 124 height 16
click at [388, 104] on button "Apply" at bounding box center [391, 97] width 23 height 15
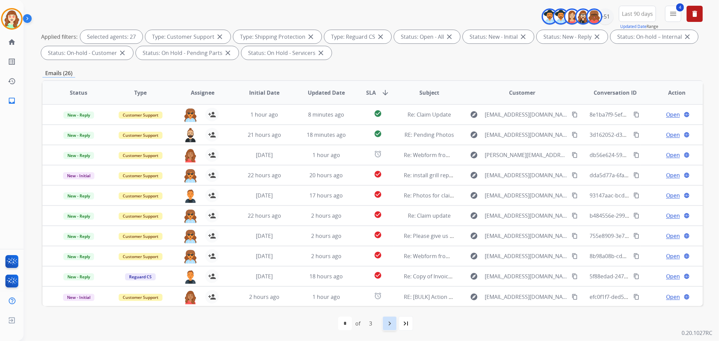
click at [388, 322] on mat-icon "navigate_next" at bounding box center [390, 324] width 8 height 8
select select "*"
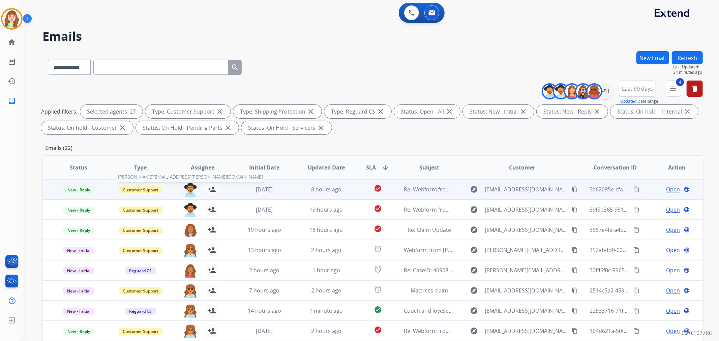
click at [189, 189] on img at bounding box center [190, 190] width 13 height 14
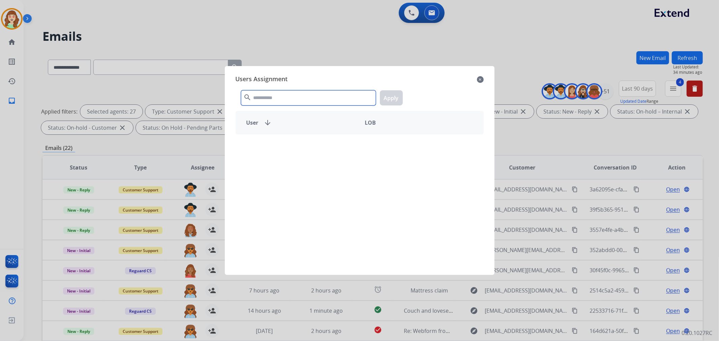
click at [295, 97] on input "text" at bounding box center [308, 97] width 135 height 15
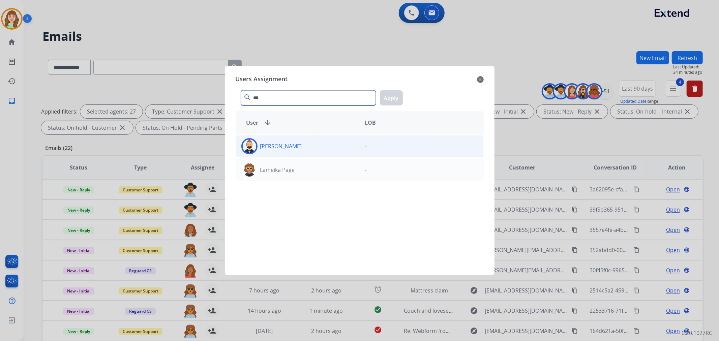
type input "***"
click at [294, 149] on p "[PERSON_NAME]" at bounding box center [281, 146] width 42 height 8
click at [393, 98] on button "Apply" at bounding box center [391, 97] width 23 height 15
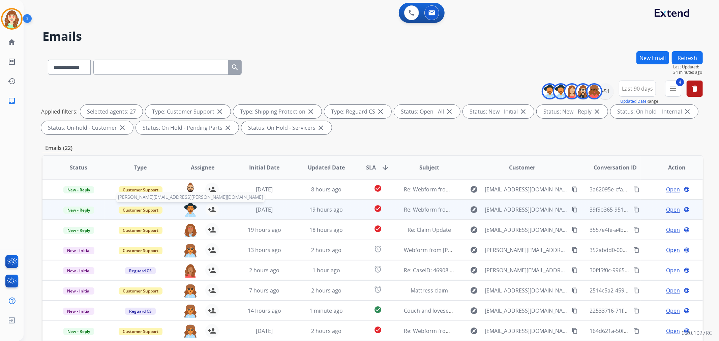
click at [190, 208] on img at bounding box center [190, 210] width 13 height 14
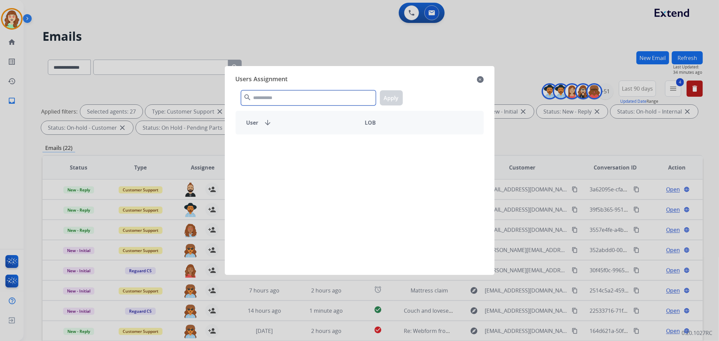
click at [287, 92] on input "text" at bounding box center [308, 97] width 135 height 15
type input "*****"
click at [309, 148] on div "[PERSON_NAME]" at bounding box center [298, 146] width 124 height 16
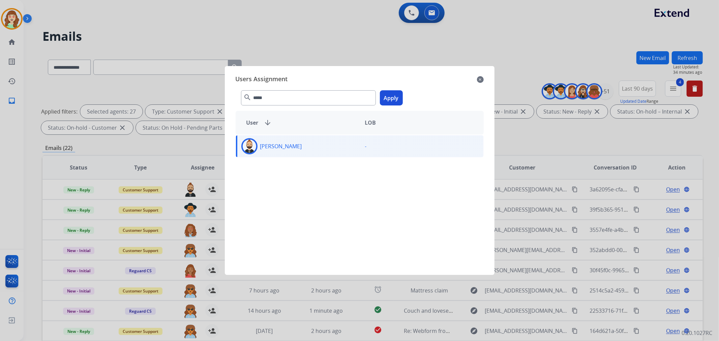
click at [393, 99] on button "Apply" at bounding box center [391, 97] width 23 height 15
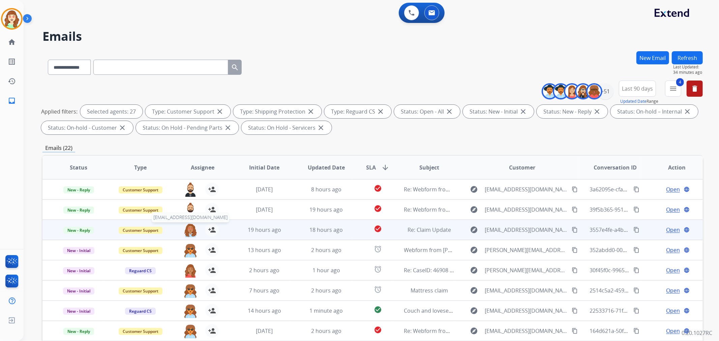
click at [190, 228] on img at bounding box center [190, 230] width 13 height 14
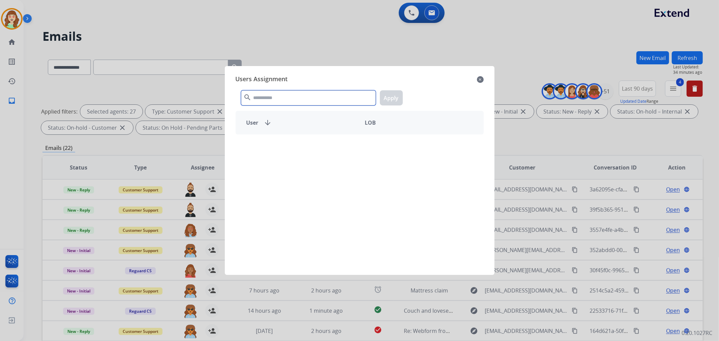
click at [321, 102] on input "text" at bounding box center [308, 97] width 135 height 15
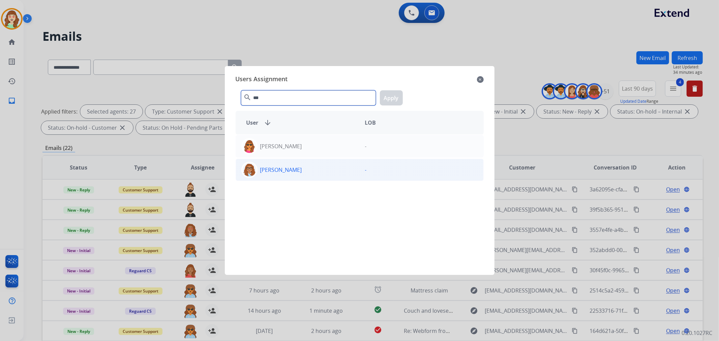
type input "***"
click at [284, 171] on p "[PERSON_NAME]" at bounding box center [281, 170] width 42 height 8
click at [395, 96] on button "Apply" at bounding box center [391, 97] width 23 height 15
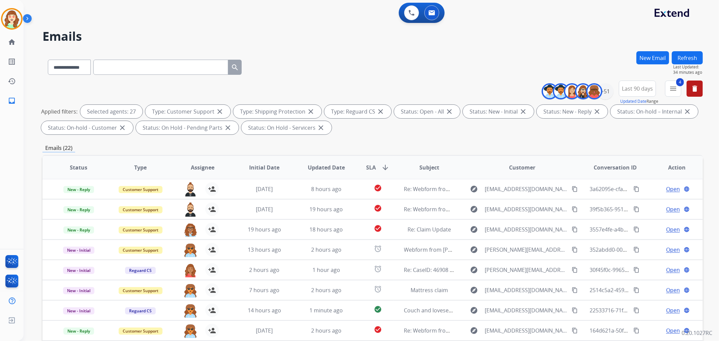
scroll to position [75, 0]
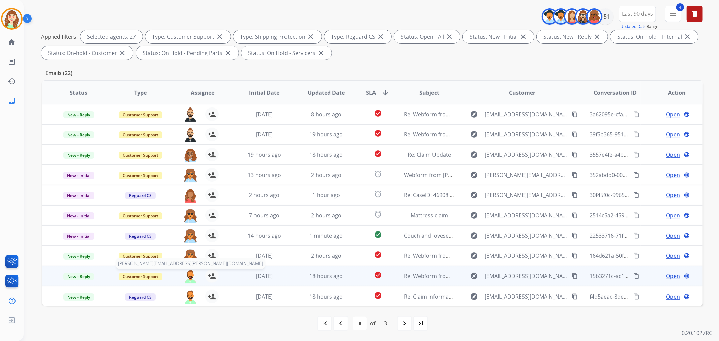
click at [191, 274] on img at bounding box center [190, 276] width 13 height 14
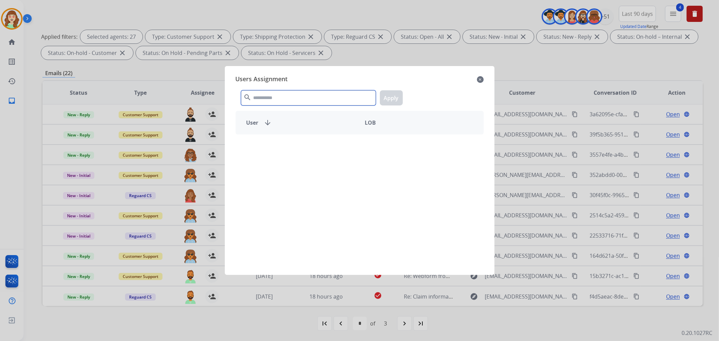
click at [291, 99] on input "text" at bounding box center [308, 97] width 135 height 15
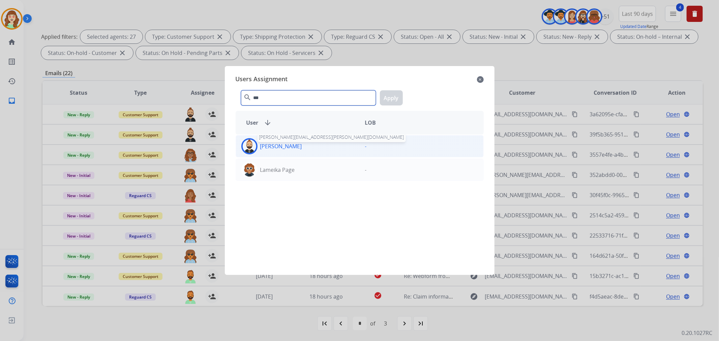
type input "***"
click at [296, 149] on p "[PERSON_NAME]" at bounding box center [281, 146] width 42 height 8
click at [395, 96] on button "Apply" at bounding box center [391, 97] width 23 height 15
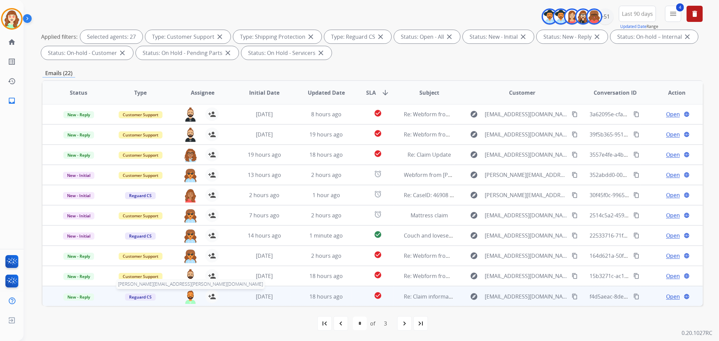
click at [187, 299] on img at bounding box center [190, 297] width 13 height 14
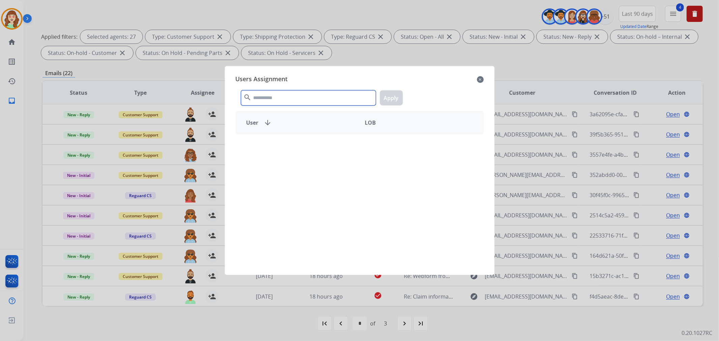
click at [276, 100] on input "text" at bounding box center [308, 97] width 135 height 15
type input "******"
click at [298, 173] on div "[PERSON_NAME]" at bounding box center [298, 170] width 124 height 16
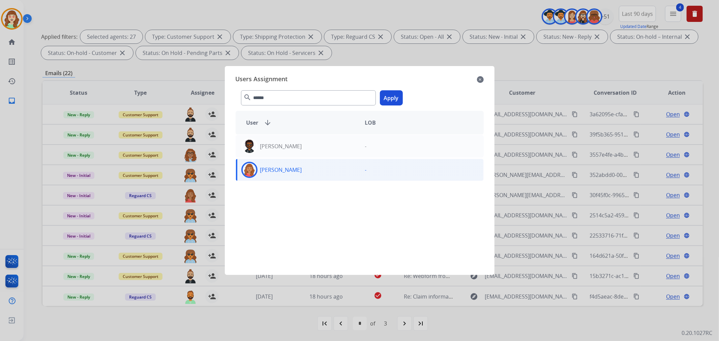
drag, startPoint x: 387, startPoint y: 97, endPoint x: 368, endPoint y: 306, distance: 209.8
click at [387, 98] on button "Apply" at bounding box center [391, 97] width 23 height 15
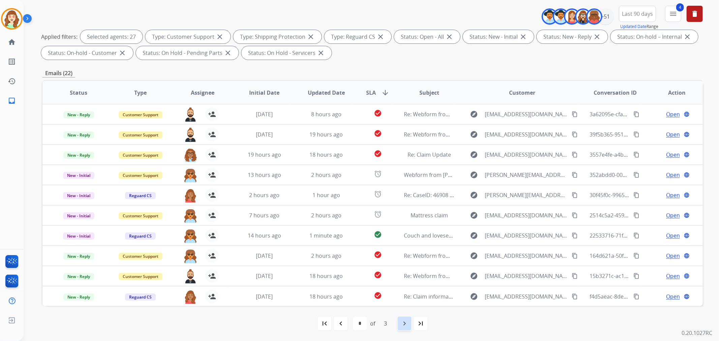
click at [402, 322] on mat-icon "navigate_next" at bounding box center [404, 324] width 8 height 8
select select "*"
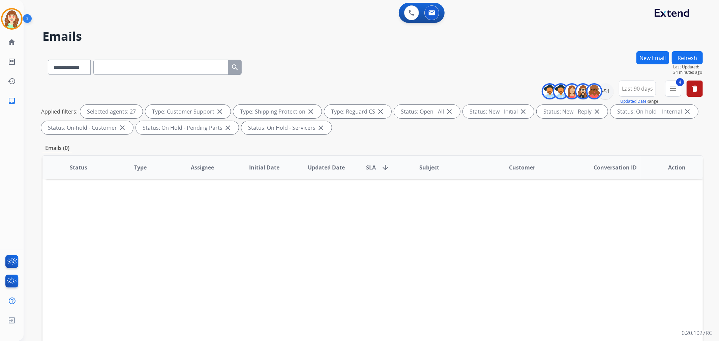
scroll to position [0, 0]
click at [605, 92] on div "+51" at bounding box center [605, 91] width 16 height 16
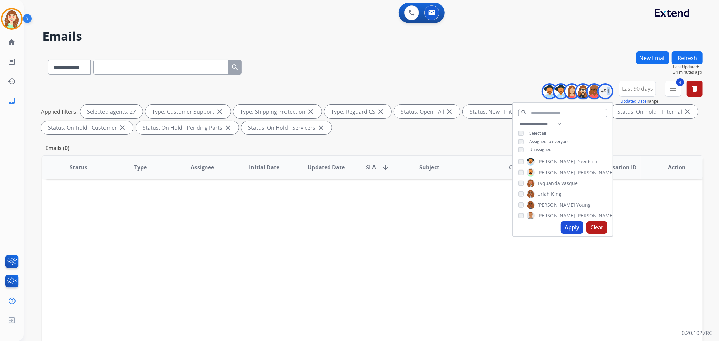
click at [573, 222] on button "Apply" at bounding box center [572, 227] width 23 height 12
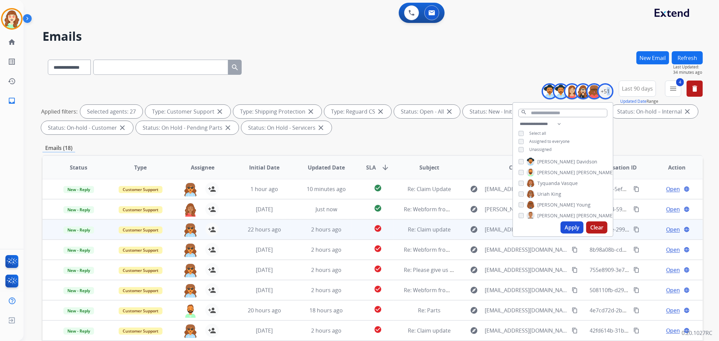
scroll to position [75, 0]
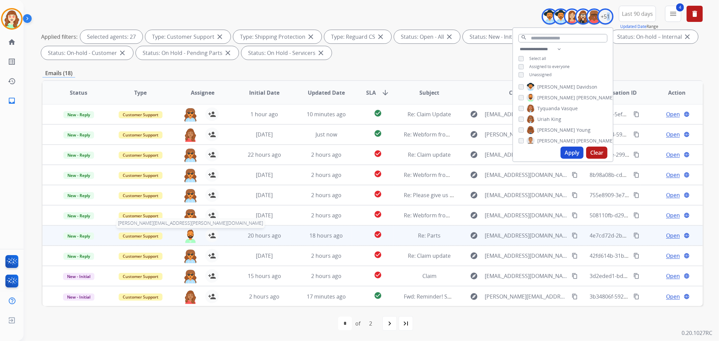
click at [189, 233] on img at bounding box center [190, 236] width 13 height 14
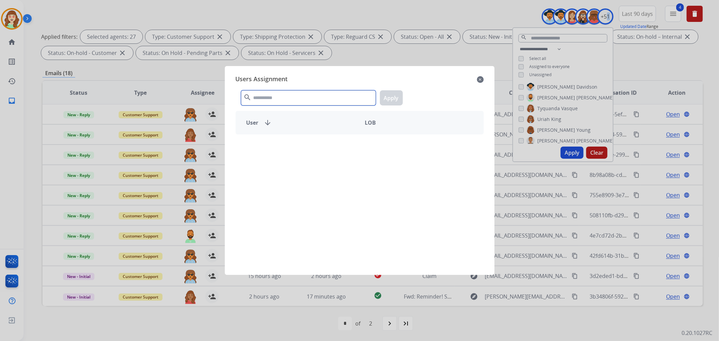
click at [289, 96] on input "text" at bounding box center [308, 97] width 135 height 15
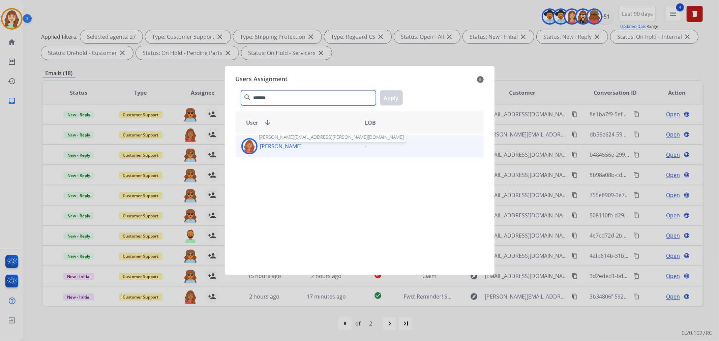
type input "*******"
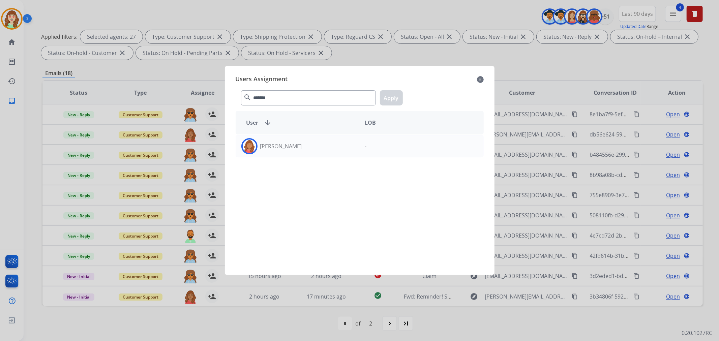
drag, startPoint x: 298, startPoint y: 149, endPoint x: 367, endPoint y: 107, distance: 80.4
click at [299, 149] on div "[PERSON_NAME]" at bounding box center [298, 146] width 124 height 16
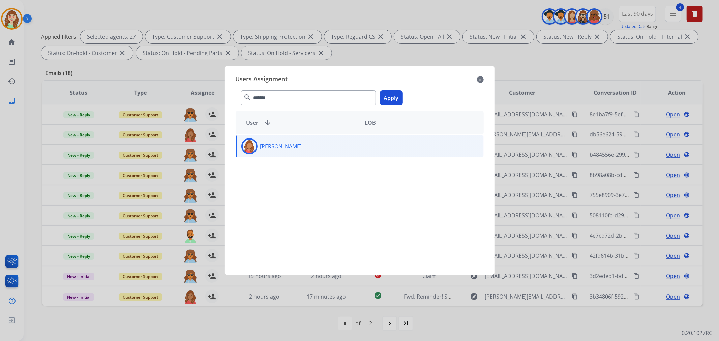
click at [388, 97] on button "Apply" at bounding box center [391, 97] width 23 height 15
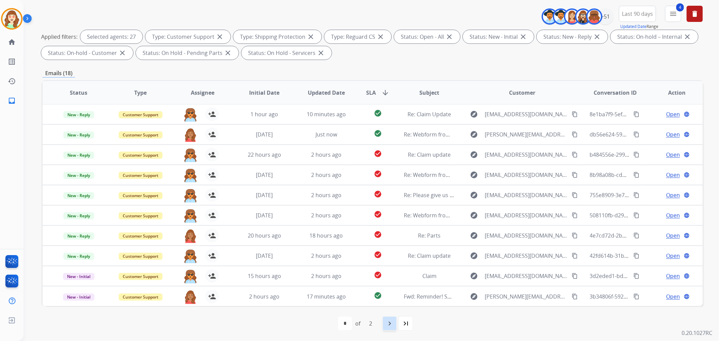
click at [390, 324] on mat-icon "navigate_next" at bounding box center [390, 324] width 8 height 8
select select "*"
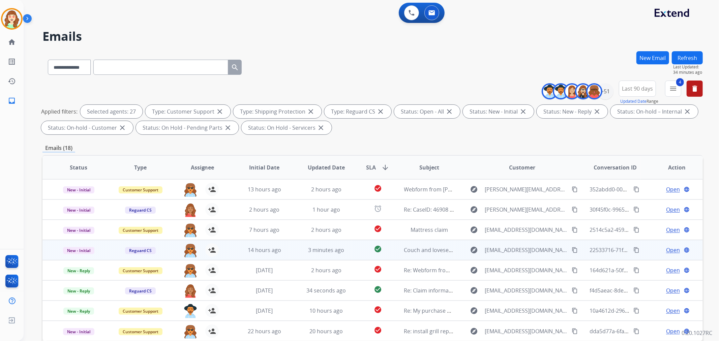
scroll to position [0, 0]
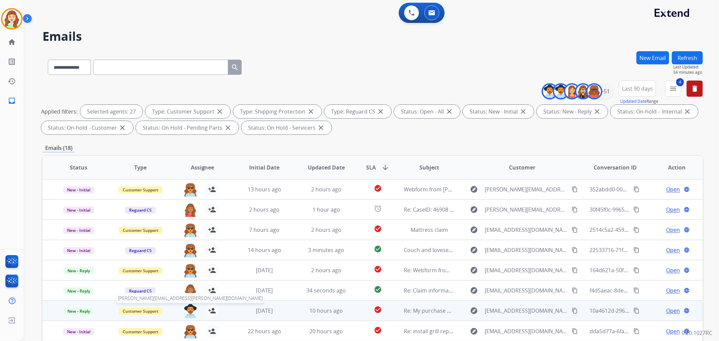
click at [189, 310] on img at bounding box center [190, 311] width 13 height 14
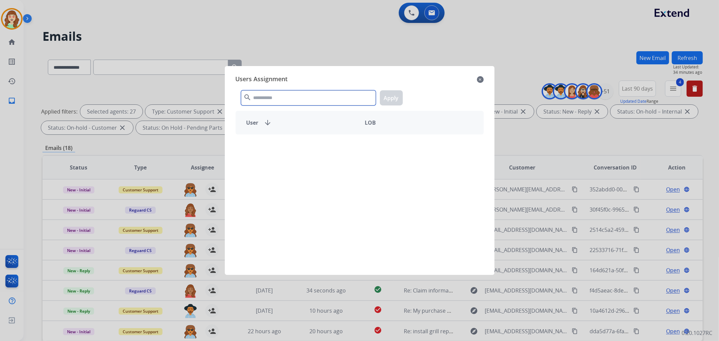
click at [302, 96] on input "text" at bounding box center [308, 97] width 135 height 15
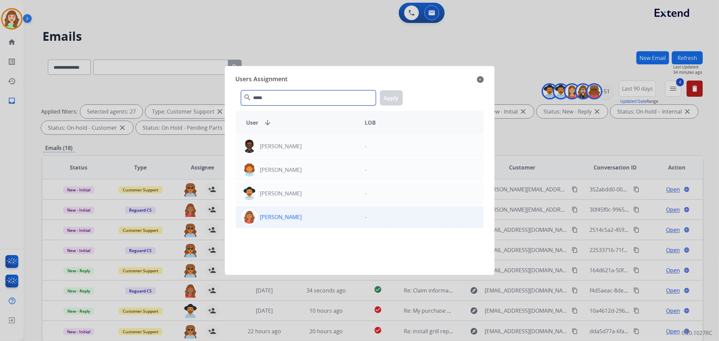
type input "*****"
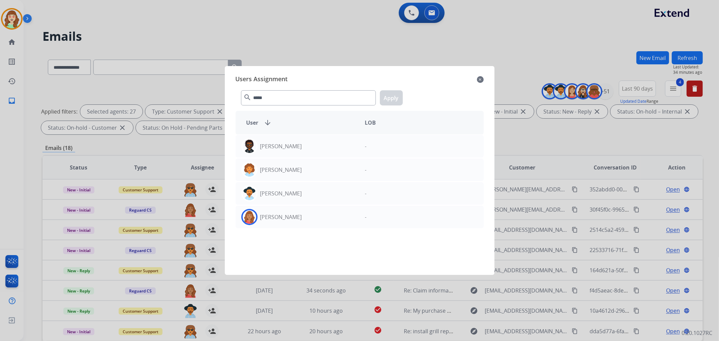
drag, startPoint x: 310, startPoint y: 218, endPoint x: 355, endPoint y: 158, distance: 74.2
click at [312, 217] on div "[PERSON_NAME]" at bounding box center [298, 217] width 124 height 16
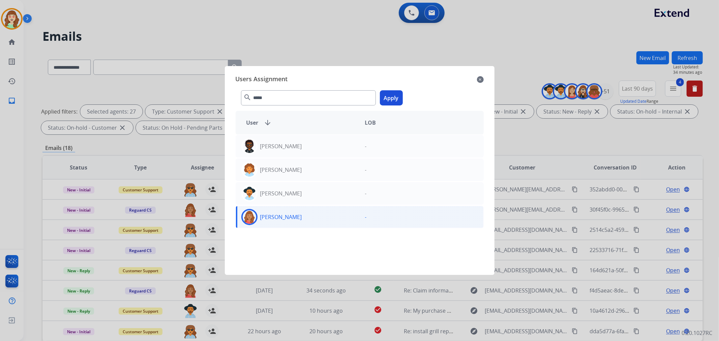
click at [393, 96] on button "Apply" at bounding box center [391, 97] width 23 height 15
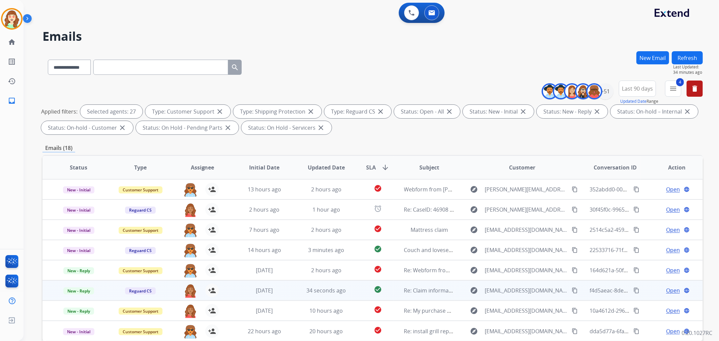
scroll to position [75, 0]
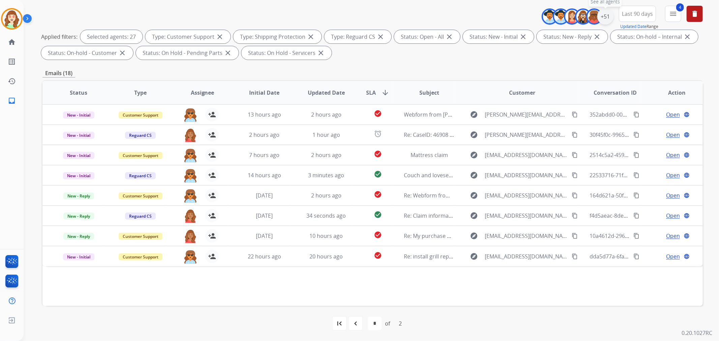
click at [609, 14] on div "+51" at bounding box center [605, 16] width 16 height 16
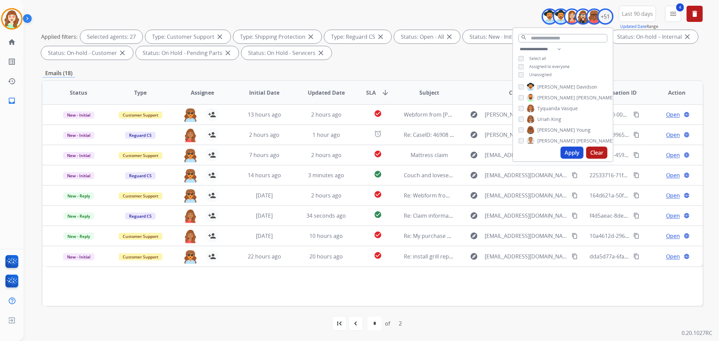
drag, startPoint x: 601, startPoint y: 152, endPoint x: 605, endPoint y: 119, distance: 32.9
click at [601, 152] on button "Clear" at bounding box center [596, 153] width 21 height 12
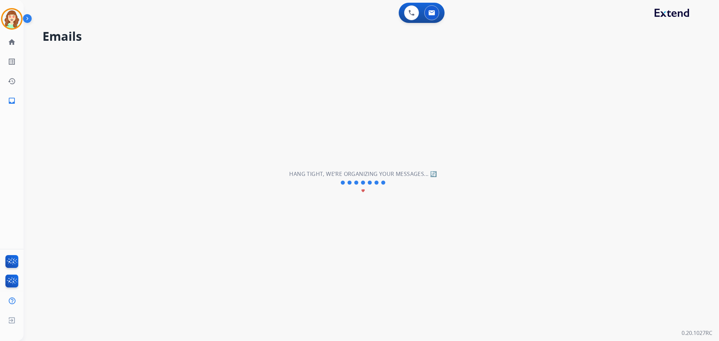
scroll to position [0, 0]
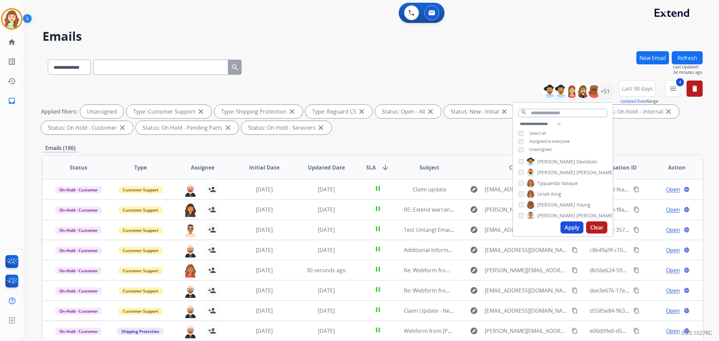
click at [571, 231] on button "Apply" at bounding box center [572, 227] width 23 height 12
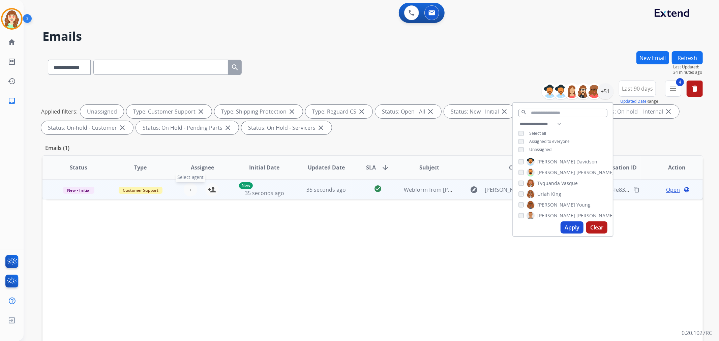
click at [189, 188] on span "+" at bounding box center [190, 190] width 3 height 8
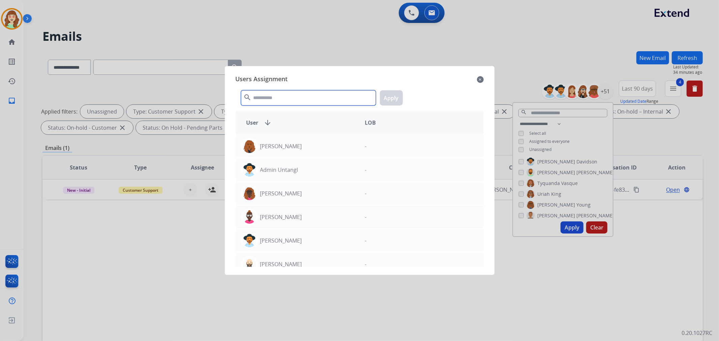
click at [323, 97] on input "text" at bounding box center [308, 97] width 135 height 15
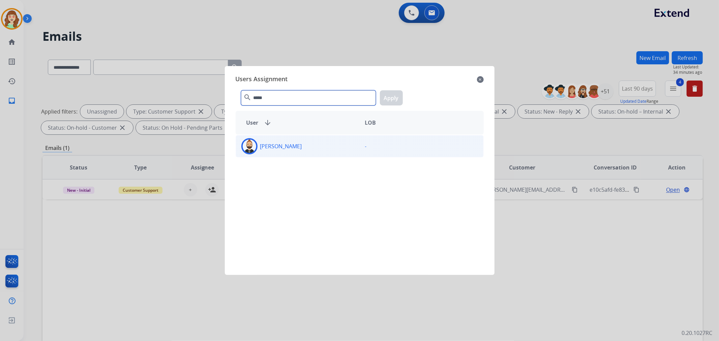
type input "*****"
click at [319, 146] on div "[PERSON_NAME]" at bounding box center [298, 146] width 124 height 16
drag, startPoint x: 388, startPoint y: 102, endPoint x: 433, endPoint y: 56, distance: 64.4
click at [389, 102] on button "Apply" at bounding box center [391, 97] width 23 height 15
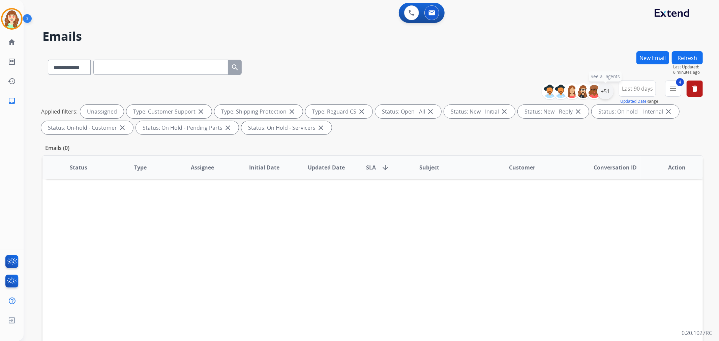
click at [602, 92] on div "+51" at bounding box center [605, 91] width 16 height 16
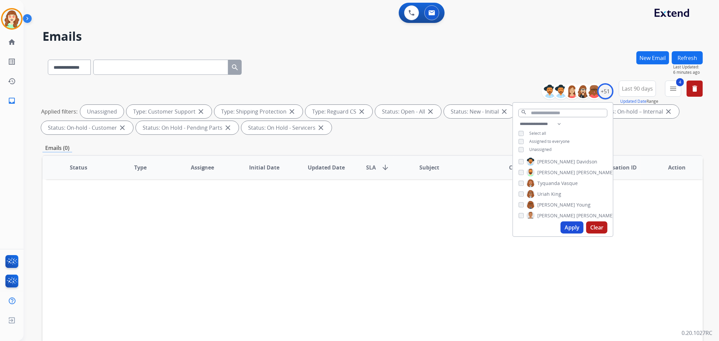
click at [568, 233] on button "Apply" at bounding box center [572, 227] width 23 height 12
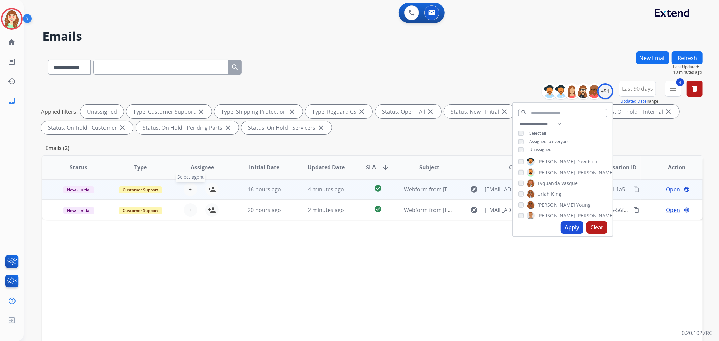
click at [190, 188] on button "+ Select agent" at bounding box center [190, 189] width 13 height 13
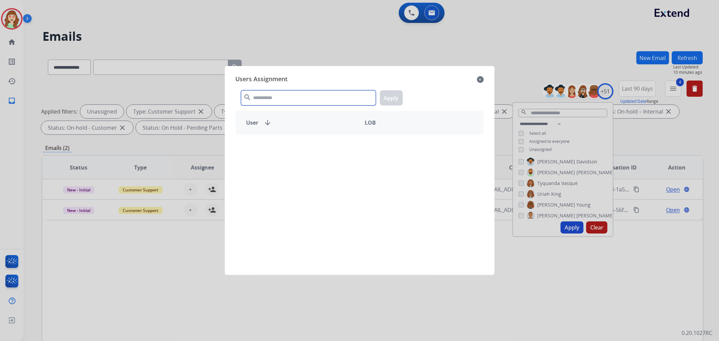
click at [288, 99] on input "text" at bounding box center [308, 97] width 135 height 15
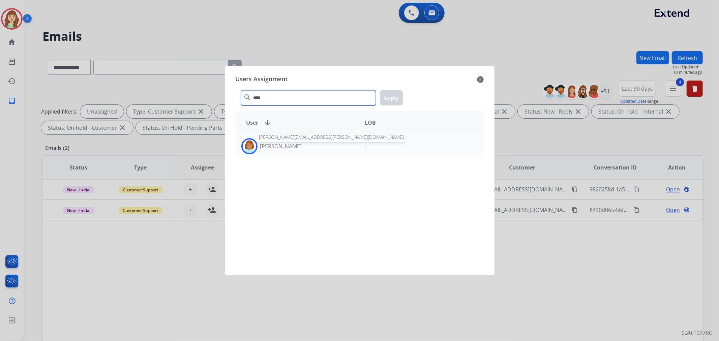
type input "****"
click at [302, 143] on p "[PERSON_NAME]" at bounding box center [281, 146] width 42 height 8
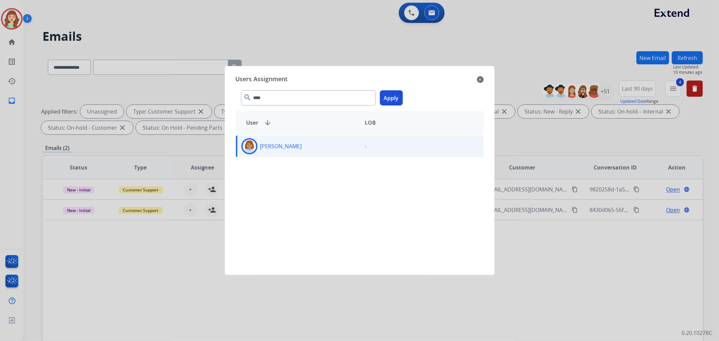
click at [392, 96] on button "Apply" at bounding box center [391, 97] width 23 height 15
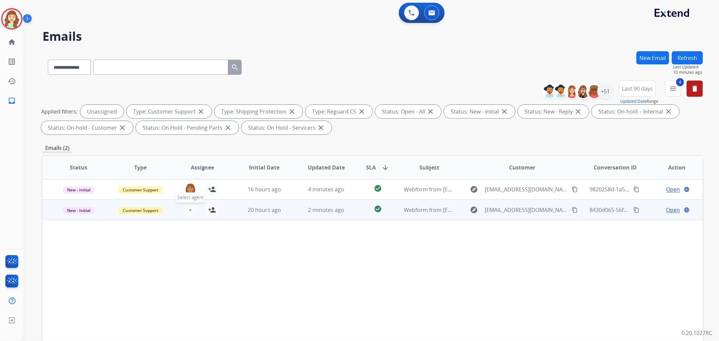
click at [187, 208] on button "+ Select agent" at bounding box center [190, 209] width 13 height 13
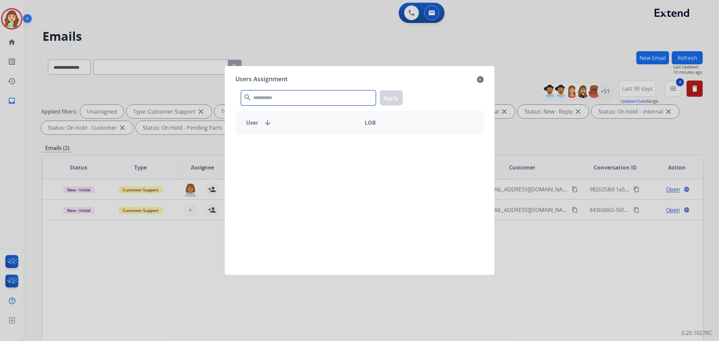
drag, startPoint x: 281, startPoint y: 98, endPoint x: 285, endPoint y: 107, distance: 10.0
click at [281, 99] on input "text" at bounding box center [308, 97] width 135 height 15
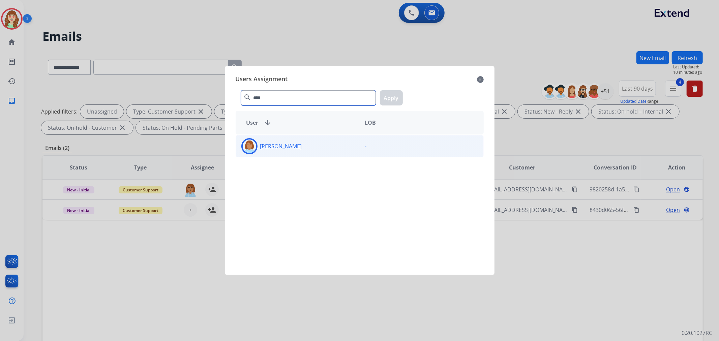
type input "****"
drag, startPoint x: 306, startPoint y: 150, endPoint x: 374, endPoint y: 119, distance: 75.1
click at [306, 150] on div "[PERSON_NAME]" at bounding box center [298, 146] width 124 height 16
click at [391, 98] on button "Apply" at bounding box center [391, 97] width 23 height 15
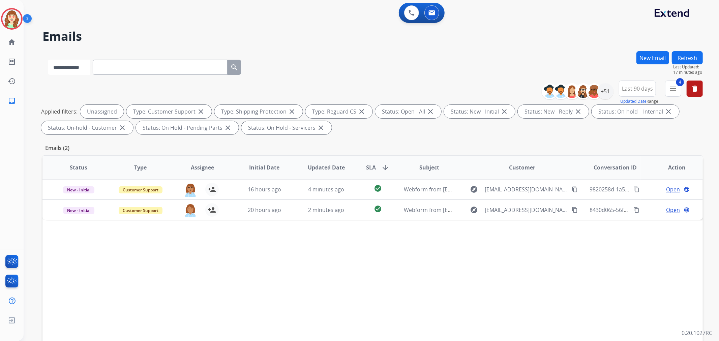
drag, startPoint x: 53, startPoint y: 61, endPoint x: 89, endPoint y: 74, distance: 38.8
click at [57, 61] on select "**********" at bounding box center [69, 67] width 42 height 15
select select "**********"
click at [48, 60] on select "**********" at bounding box center [69, 67] width 42 height 15
paste input "**********"
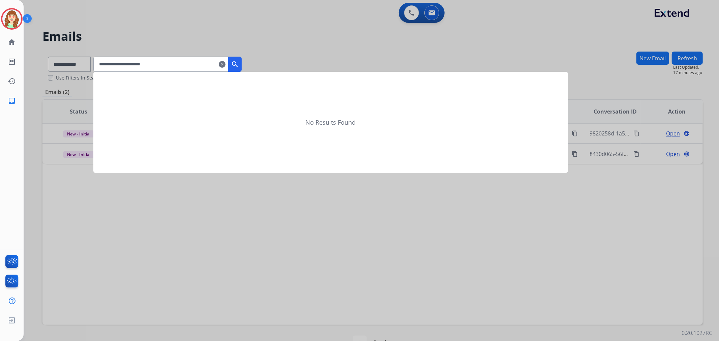
type input "**********"
click at [242, 62] on button "search" at bounding box center [234, 64] width 13 height 15
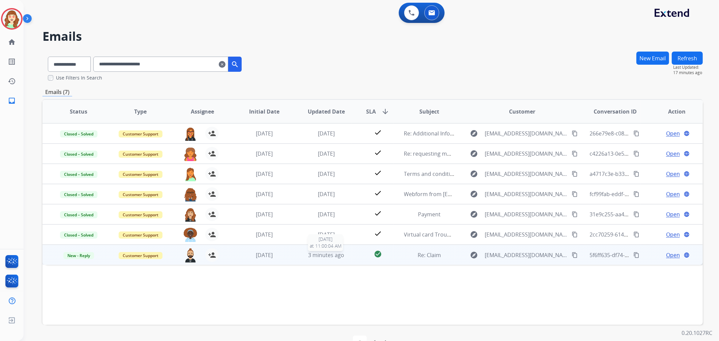
click at [325, 255] on span "3 minutes ago" at bounding box center [326, 254] width 36 height 7
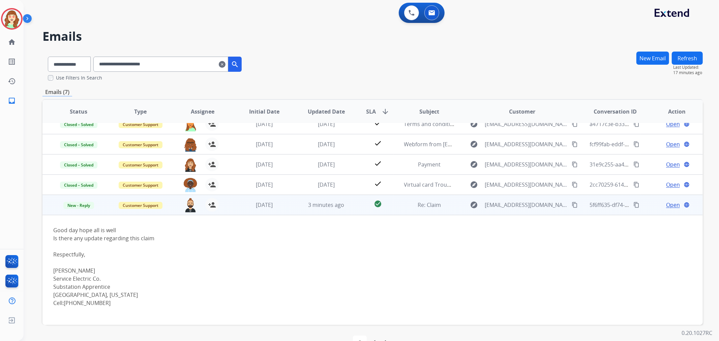
click at [671, 205] on span "Open" at bounding box center [673, 205] width 14 height 8
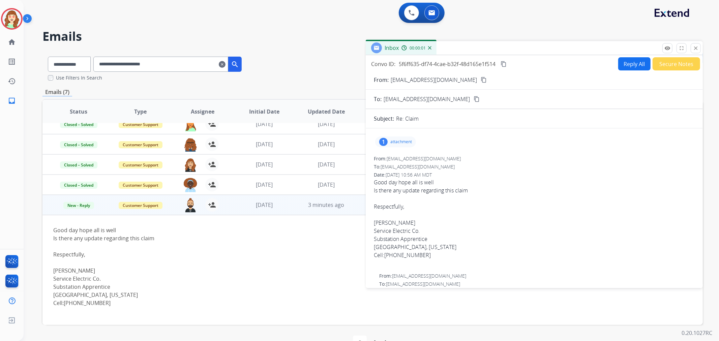
click at [400, 140] on p "attachment" at bounding box center [401, 141] width 22 height 5
click at [393, 156] on div at bounding box center [398, 159] width 34 height 24
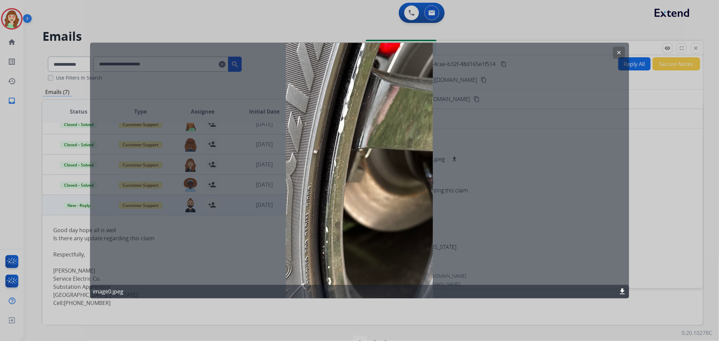
drag, startPoint x: 619, startPoint y: 51, endPoint x: 623, endPoint y: 52, distance: 4.4
click at [619, 51] on mat-icon "clear" at bounding box center [619, 53] width 6 height 6
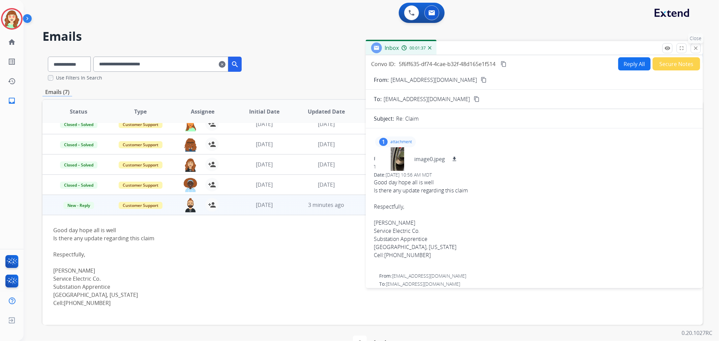
drag, startPoint x: 695, startPoint y: 51, endPoint x: 634, endPoint y: 27, distance: 65.1
click at [695, 51] on mat-icon "close" at bounding box center [696, 48] width 6 height 6
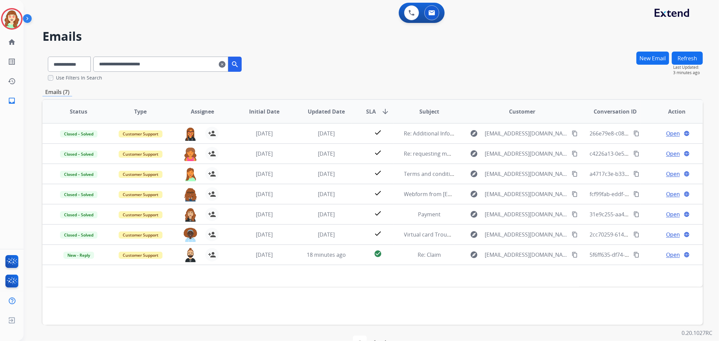
scroll to position [0, 0]
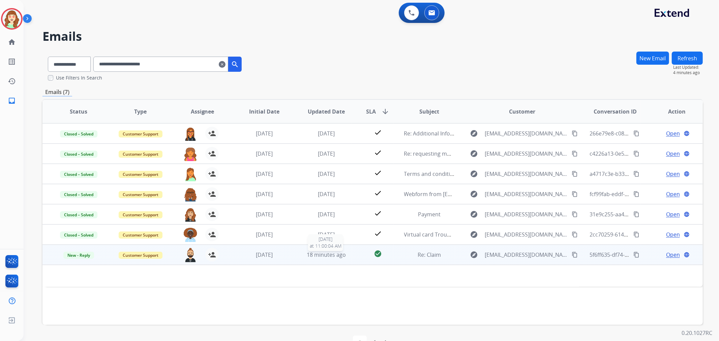
click at [332, 252] on span "18 minutes ago" at bounding box center [326, 254] width 39 height 7
click at [85, 257] on span "New - Reply" at bounding box center [78, 255] width 31 height 7
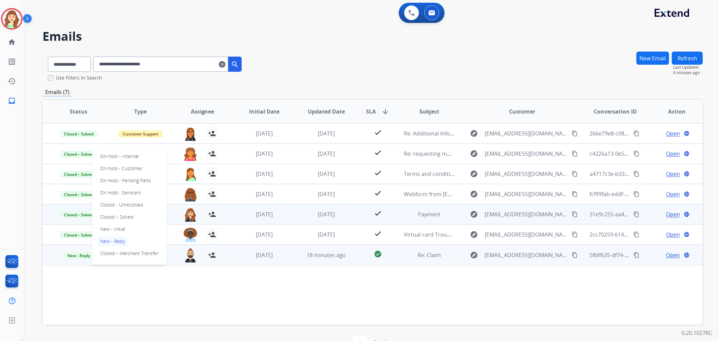
click at [126, 216] on p "Closed – Solved" at bounding box center [116, 216] width 39 height 9
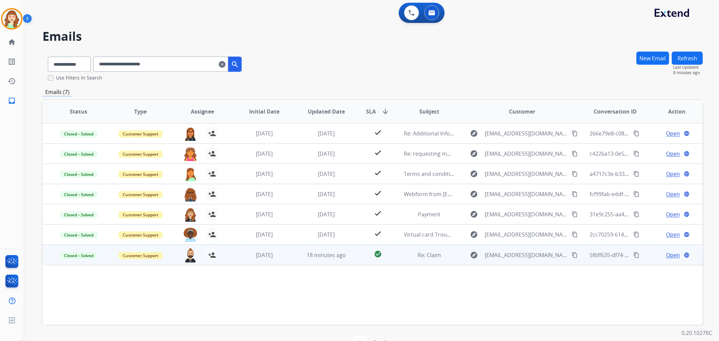
drag, startPoint x: 232, startPoint y: 67, endPoint x: 268, endPoint y: 55, distance: 38.5
click at [226, 66] on mat-icon "clear" at bounding box center [222, 64] width 7 height 8
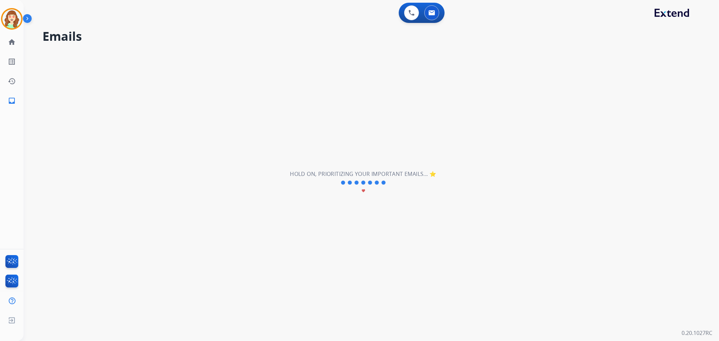
select select "**********"
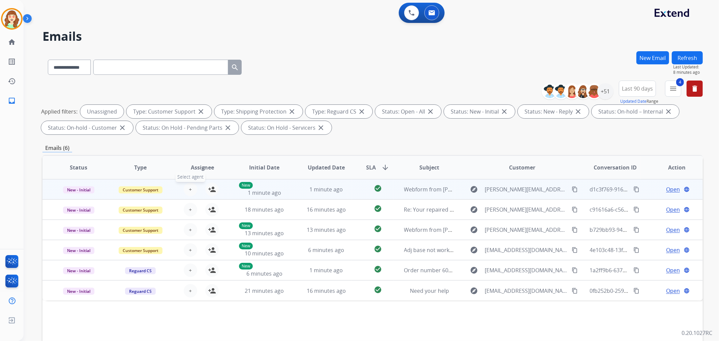
click at [187, 189] on button "+ Select agent" at bounding box center [190, 189] width 13 height 13
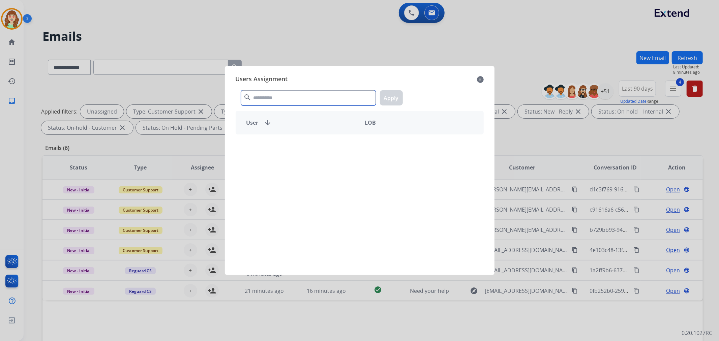
click at [281, 98] on input "text" at bounding box center [308, 97] width 135 height 15
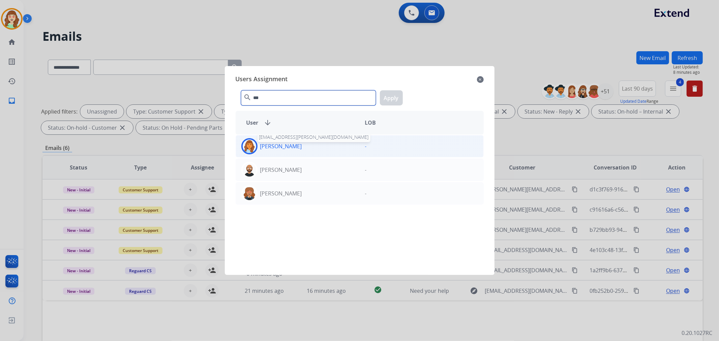
type input "***"
click at [297, 148] on p "[PERSON_NAME]" at bounding box center [281, 146] width 42 height 8
click at [392, 95] on button "Apply" at bounding box center [391, 97] width 23 height 15
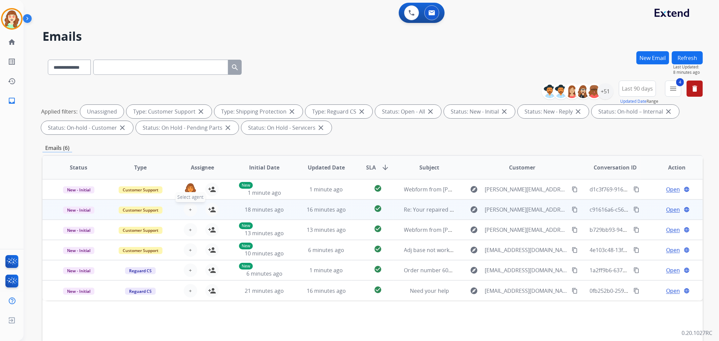
click at [189, 210] on span "+" at bounding box center [190, 210] width 3 height 8
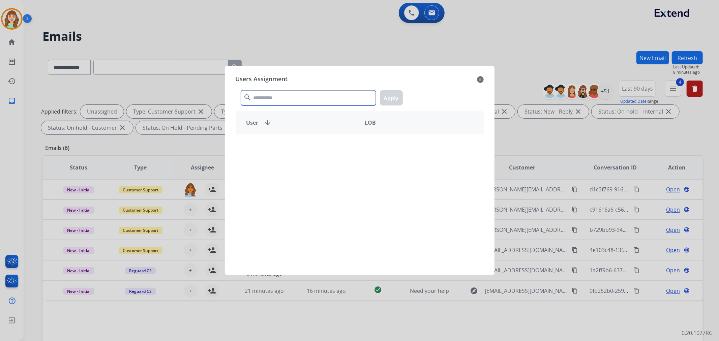
click at [285, 98] on input "text" at bounding box center [308, 97] width 135 height 15
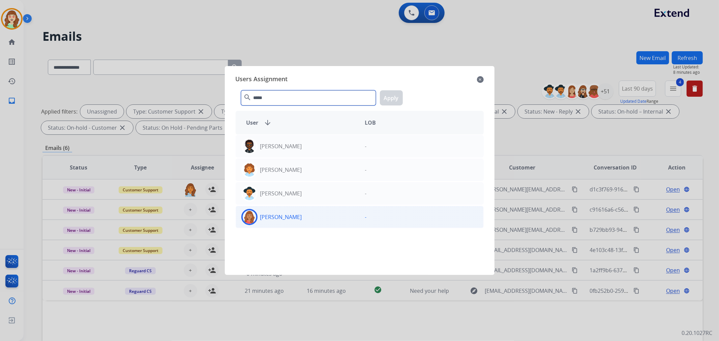
type input "*****"
click at [301, 223] on div "[PERSON_NAME]" at bounding box center [298, 217] width 124 height 16
click at [388, 98] on button "Apply" at bounding box center [391, 97] width 23 height 15
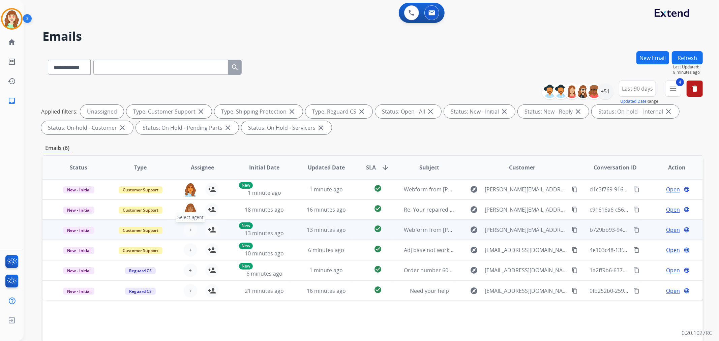
click at [191, 229] on button "+ Select agent" at bounding box center [190, 229] width 13 height 13
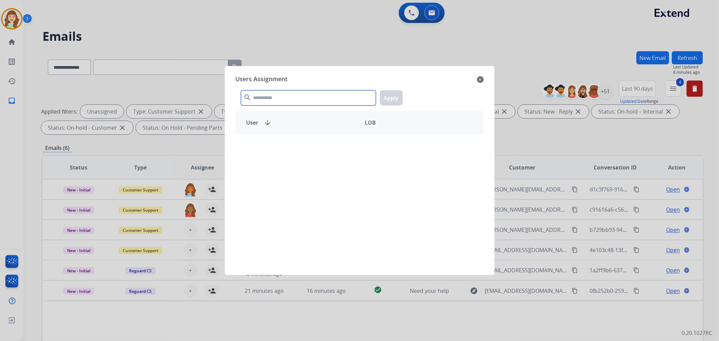
click at [332, 96] on input "text" at bounding box center [308, 97] width 135 height 15
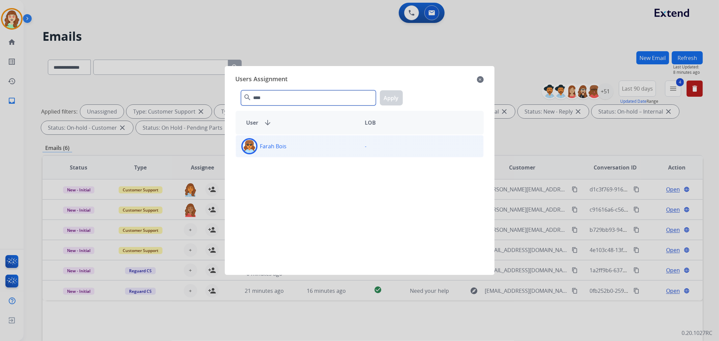
type input "****"
click at [315, 147] on div "Farah Bois" at bounding box center [298, 146] width 124 height 16
click at [394, 100] on button "Apply" at bounding box center [391, 97] width 23 height 15
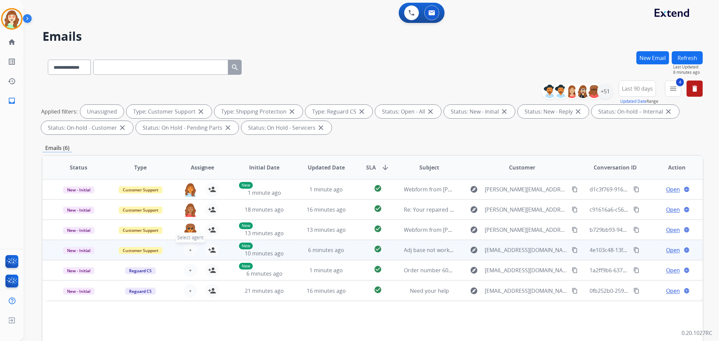
click at [191, 250] on button "+ Select agent" at bounding box center [190, 249] width 13 height 13
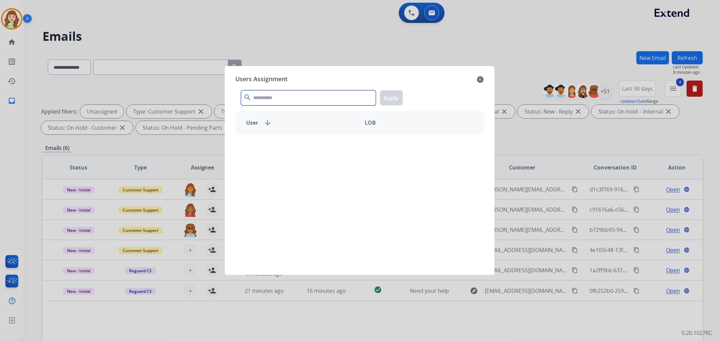
click at [280, 97] on input "text" at bounding box center [308, 97] width 135 height 15
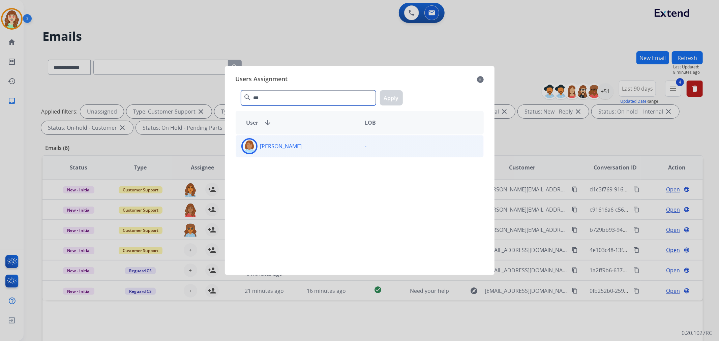
type input "***"
click at [325, 148] on div "[PERSON_NAME]" at bounding box center [298, 146] width 124 height 16
click at [390, 95] on button "Apply" at bounding box center [391, 97] width 23 height 15
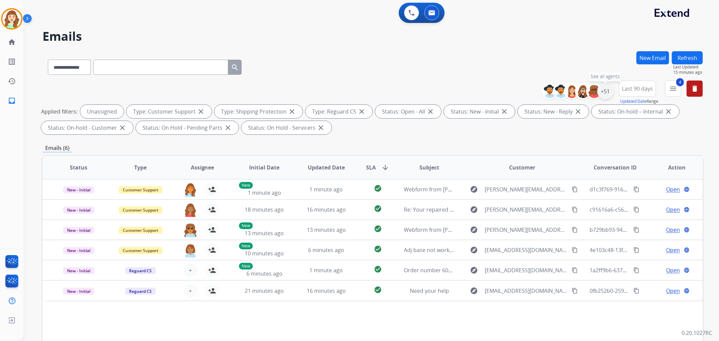
click at [607, 92] on div "+51" at bounding box center [605, 91] width 16 height 16
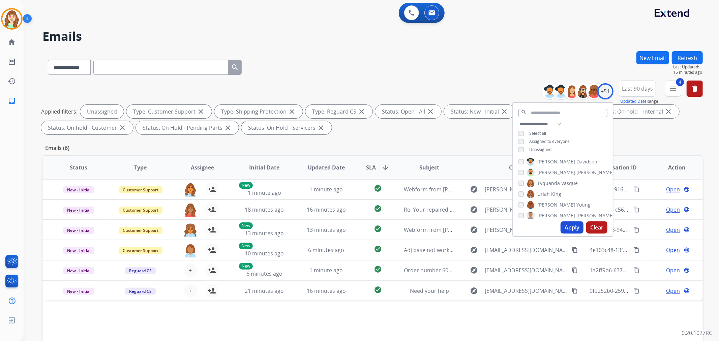
click at [571, 228] on button "Apply" at bounding box center [572, 227] width 23 height 12
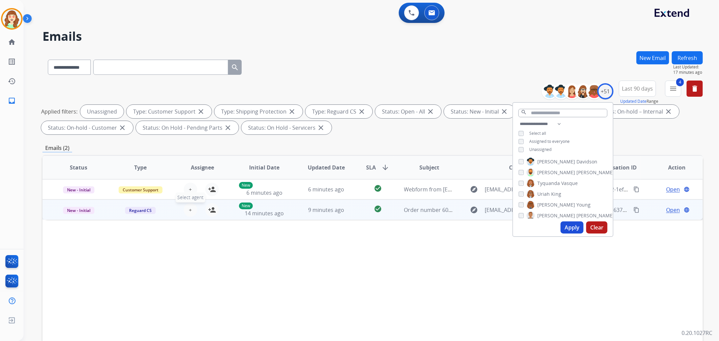
click at [189, 213] on span "+" at bounding box center [190, 210] width 3 height 8
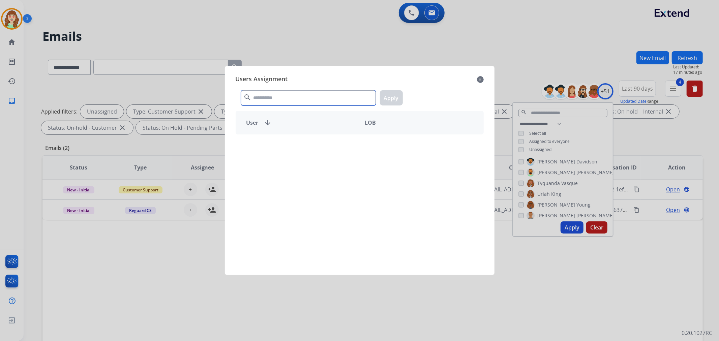
click at [275, 93] on input "text" at bounding box center [308, 97] width 135 height 15
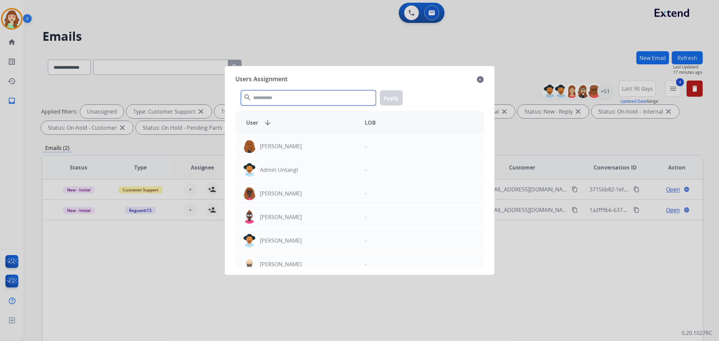
click at [286, 97] on input "text" at bounding box center [308, 97] width 135 height 15
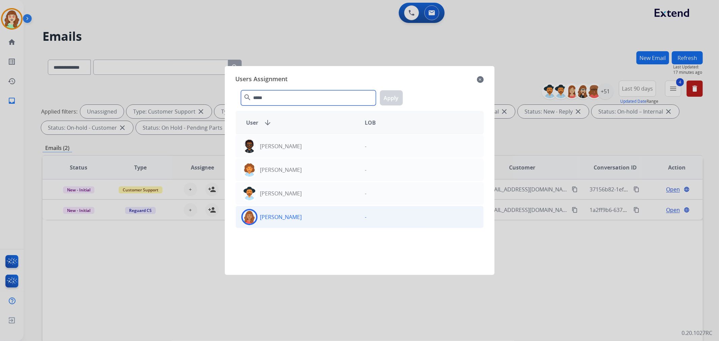
type input "*****"
click at [310, 215] on div "[PERSON_NAME]" at bounding box center [298, 217] width 124 height 16
click at [395, 98] on button "Apply" at bounding box center [391, 97] width 23 height 15
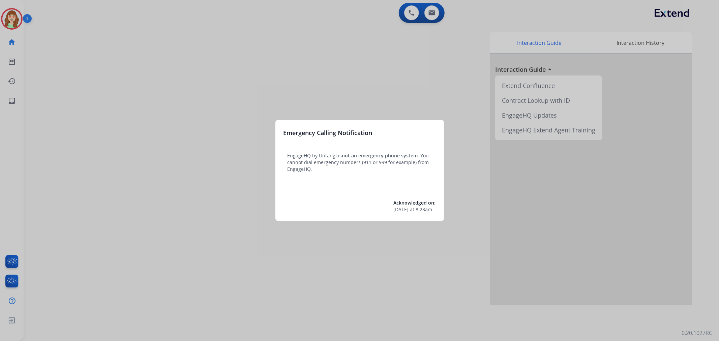
click at [213, 66] on div at bounding box center [359, 170] width 719 height 341
